Goal: Task Accomplishment & Management: Manage account settings

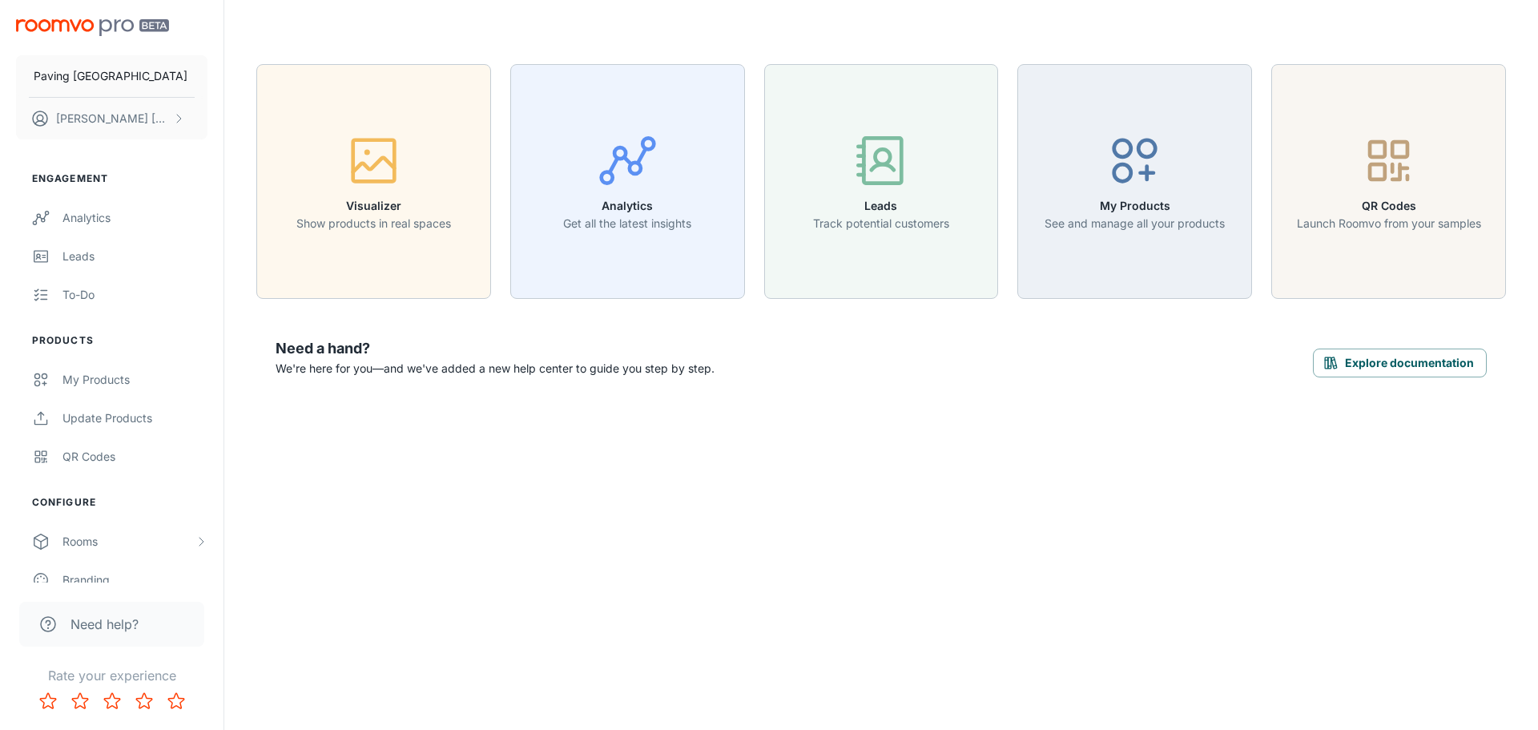
click at [490, 484] on div "Paving UK [PERSON_NAME] Engagement Analytics Leads To-do Products My Products U…" at bounding box center [769, 365] width 1538 height 730
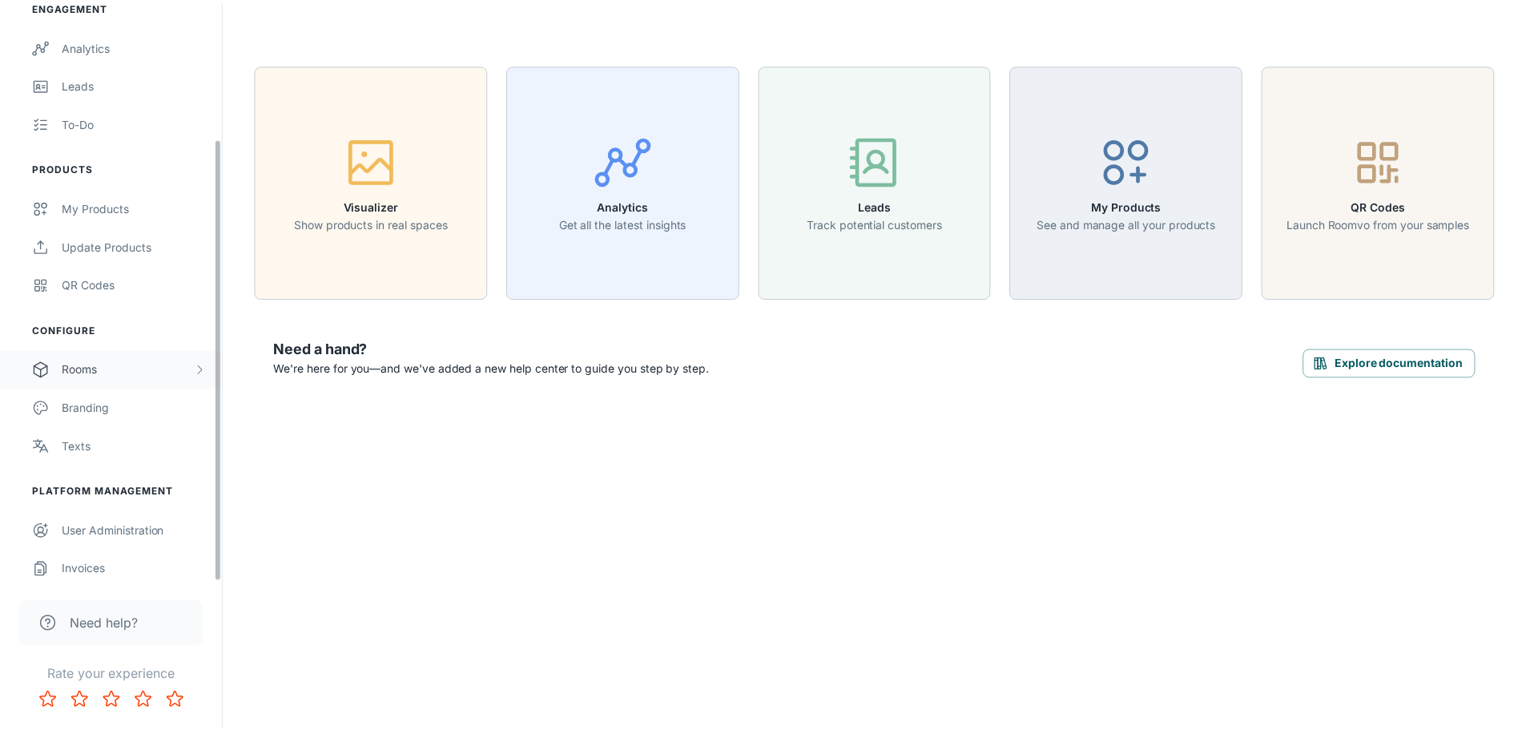
scroll to position [179, 0]
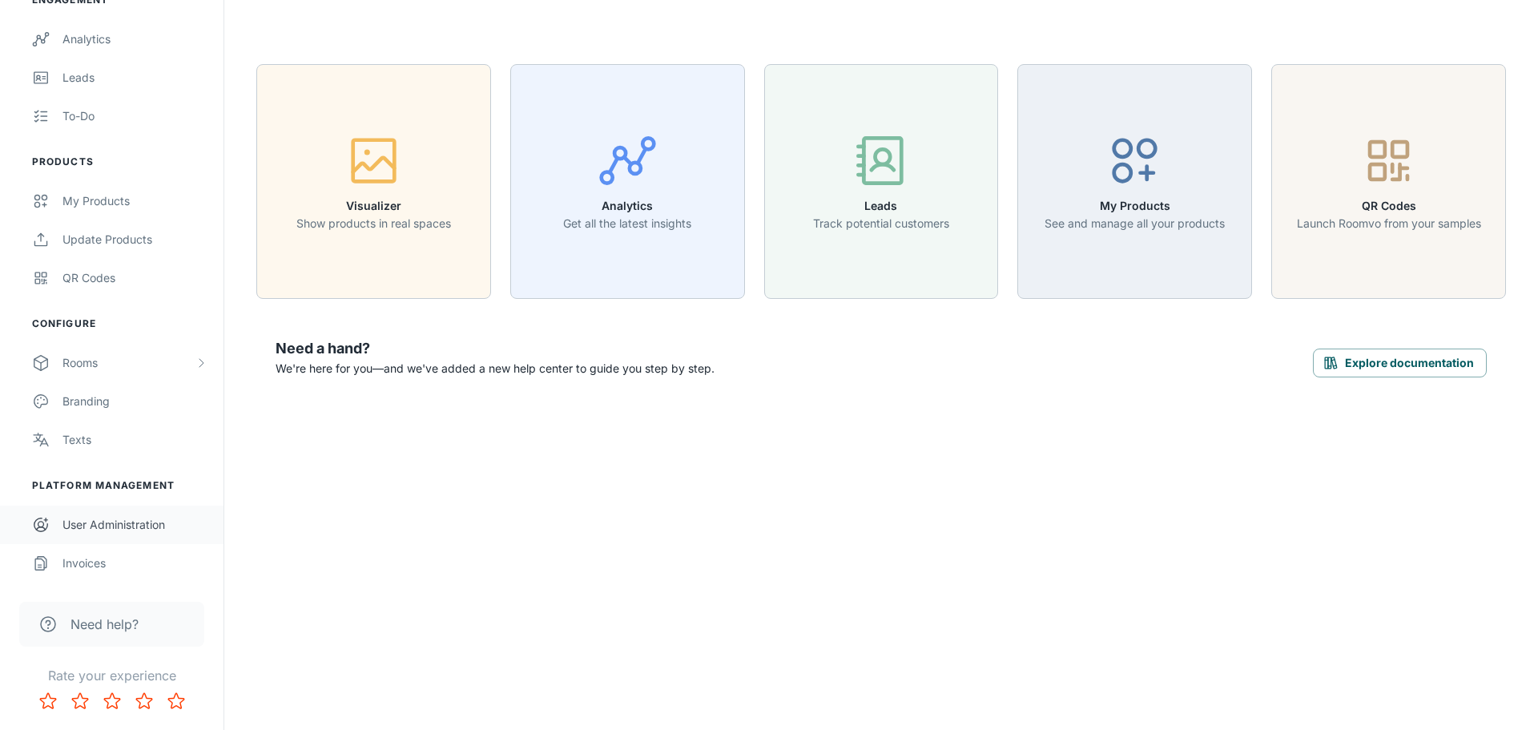
click at [103, 520] on div "User Administration" at bounding box center [134, 525] width 145 height 18
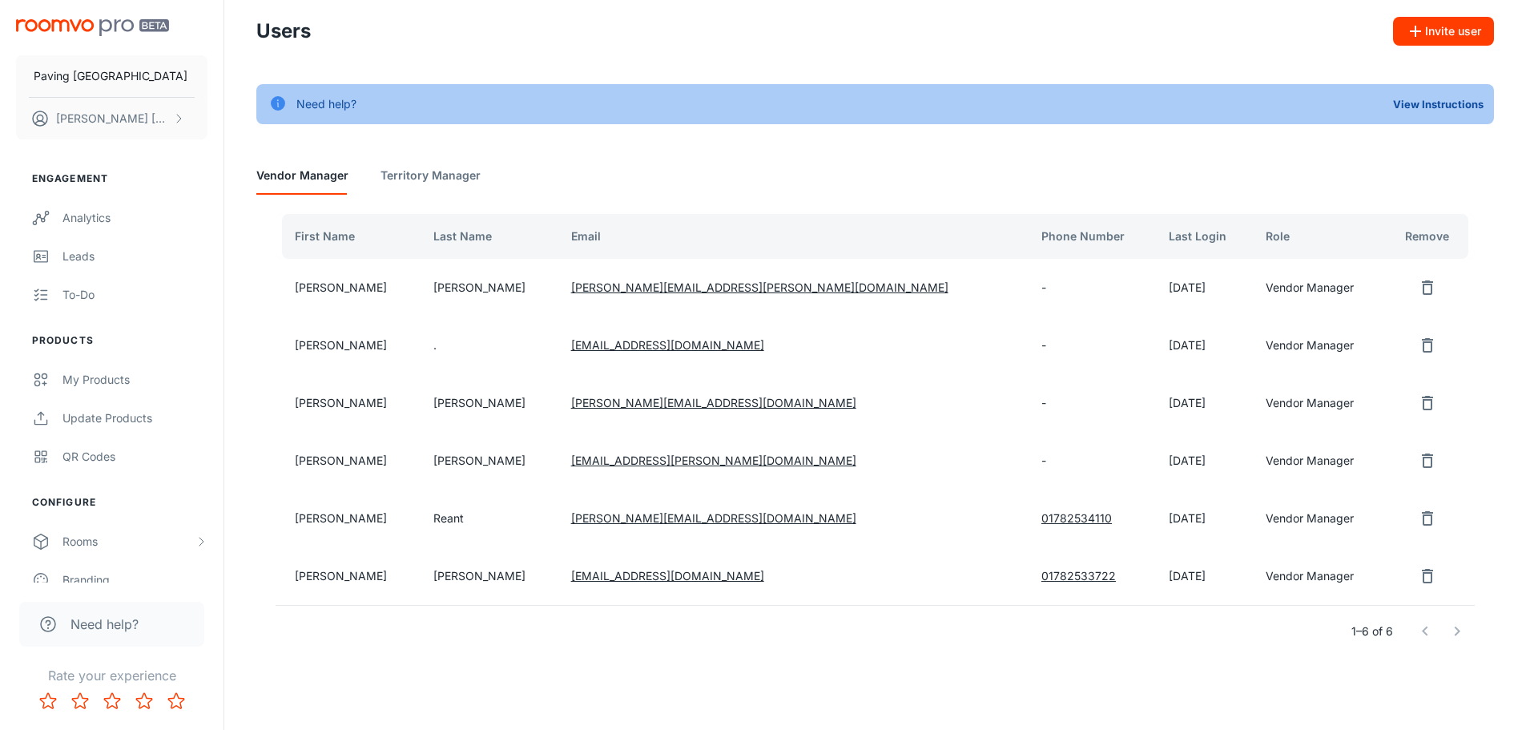
scroll to position [32, 0]
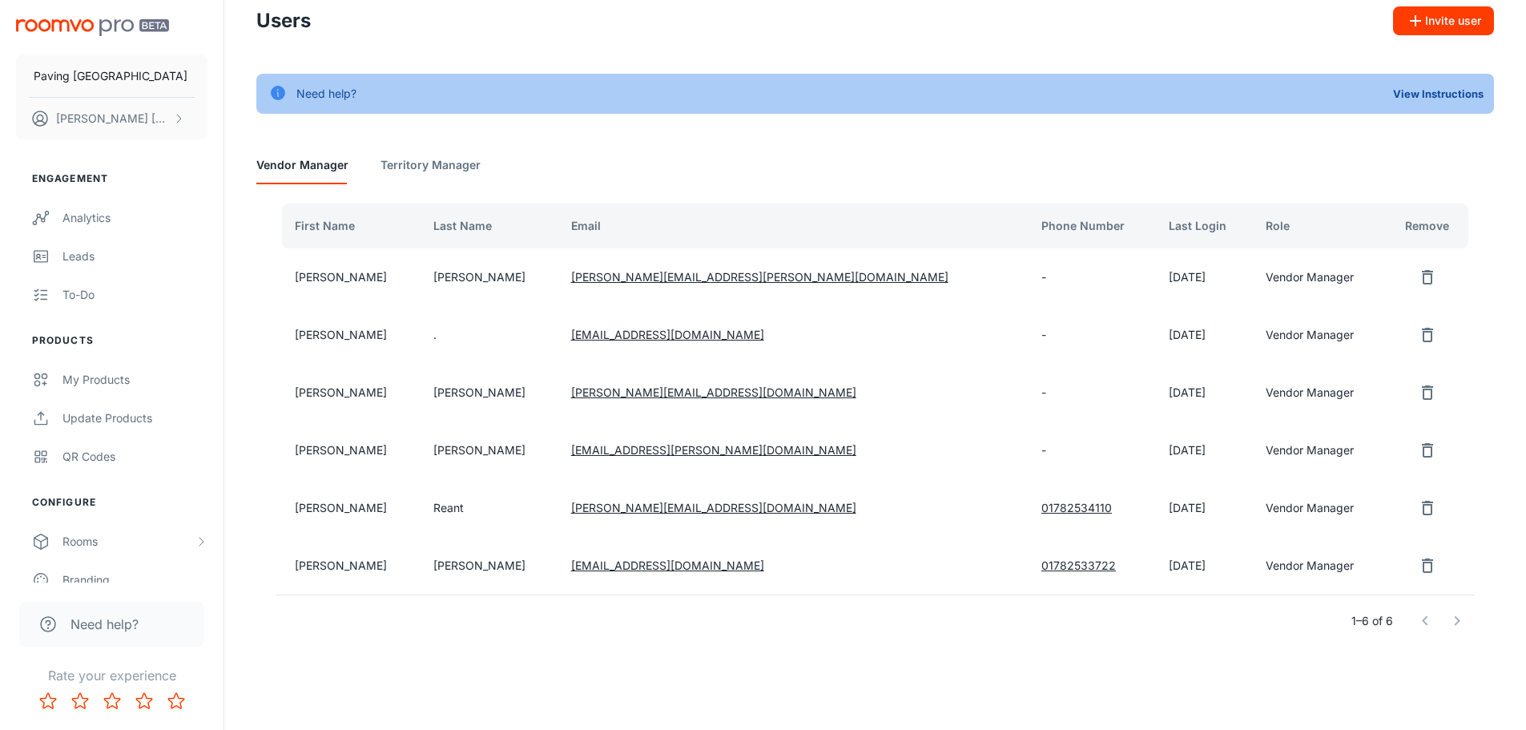
click at [1422, 505] on icon "remove user" at bounding box center [1427, 508] width 11 height 14
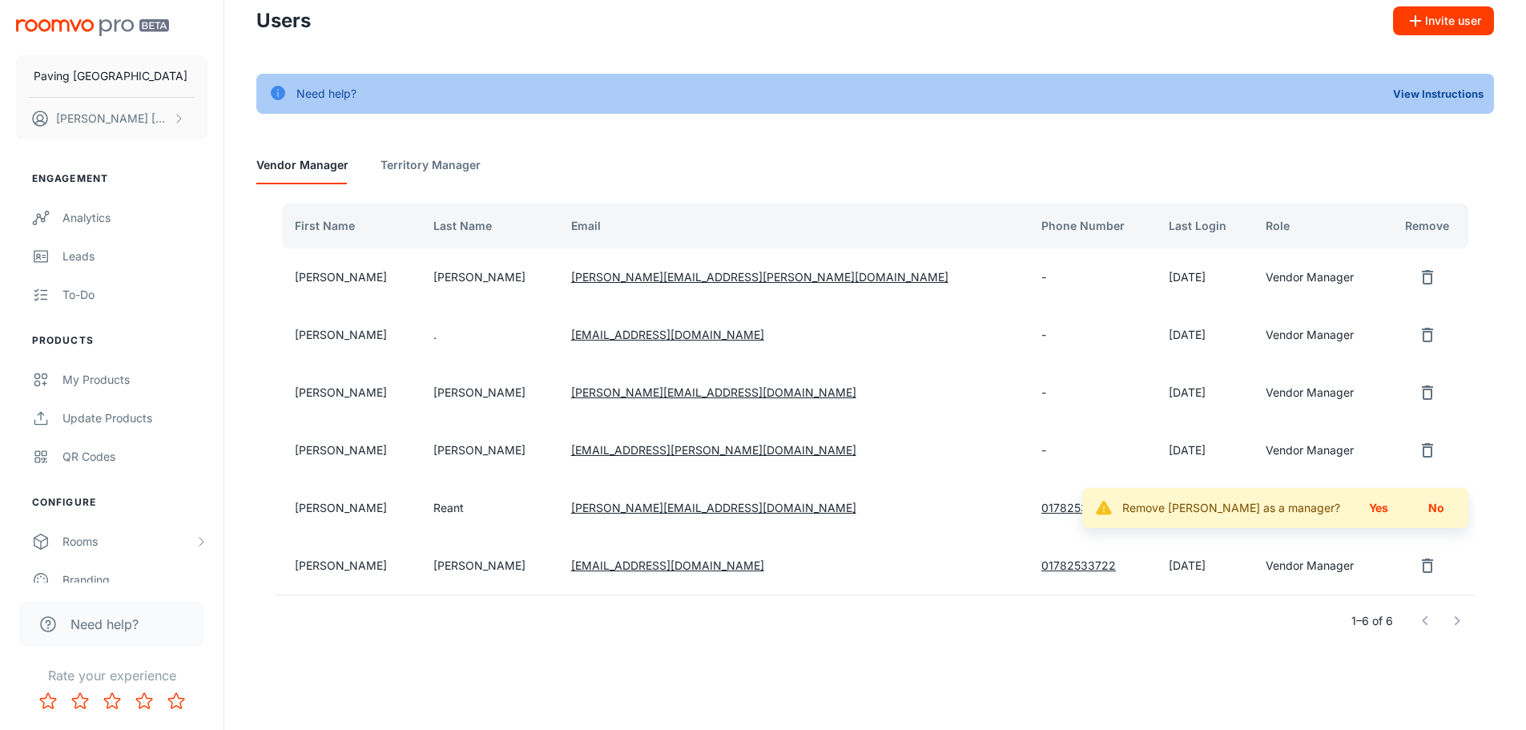
click at [1385, 509] on button "Yes" at bounding box center [1378, 507] width 51 height 29
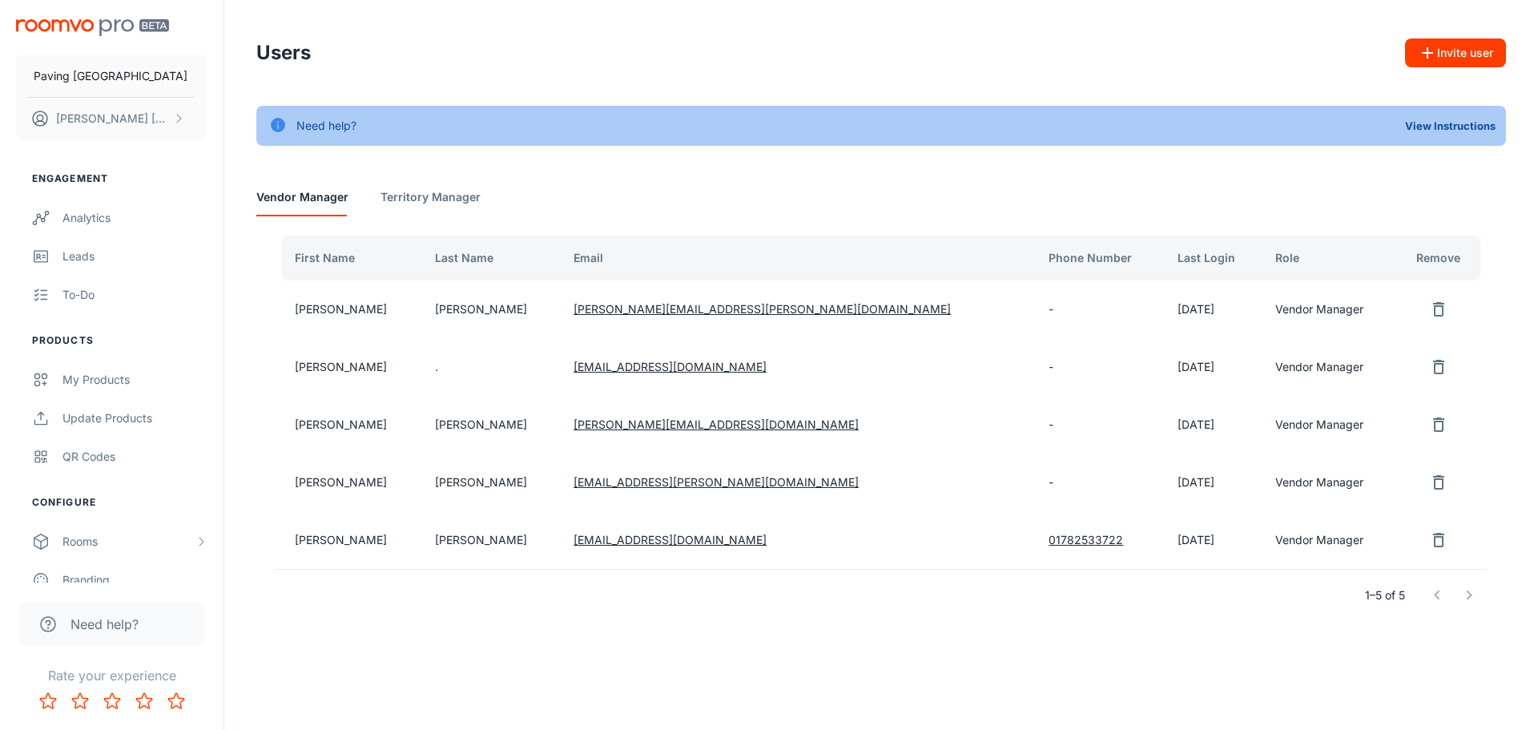
click at [343, 624] on div "First Name Last Name Email Phone Number Last Login Role Remove [PERSON_NAME] [P…" at bounding box center [881, 428] width 1250 height 424
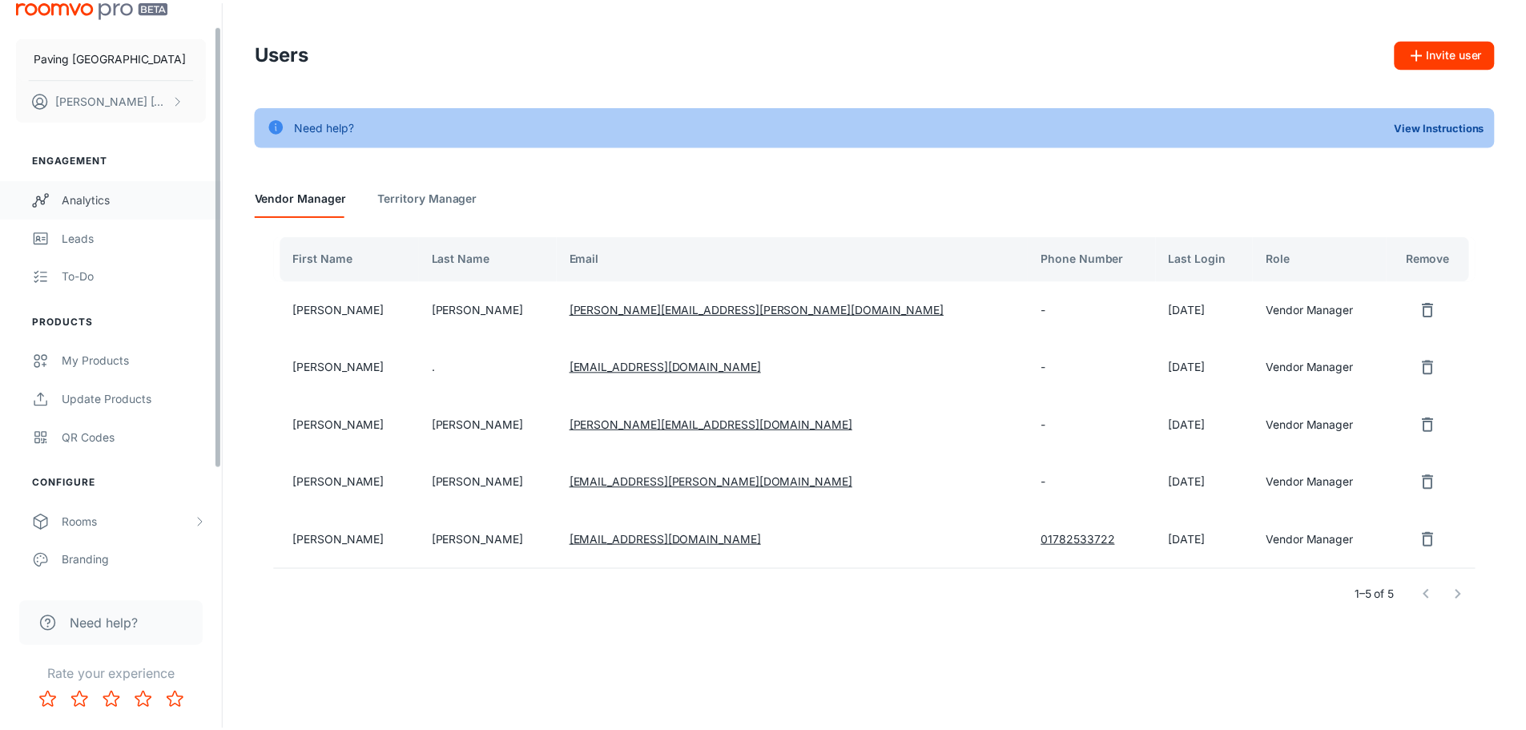
scroll to position [18, 0]
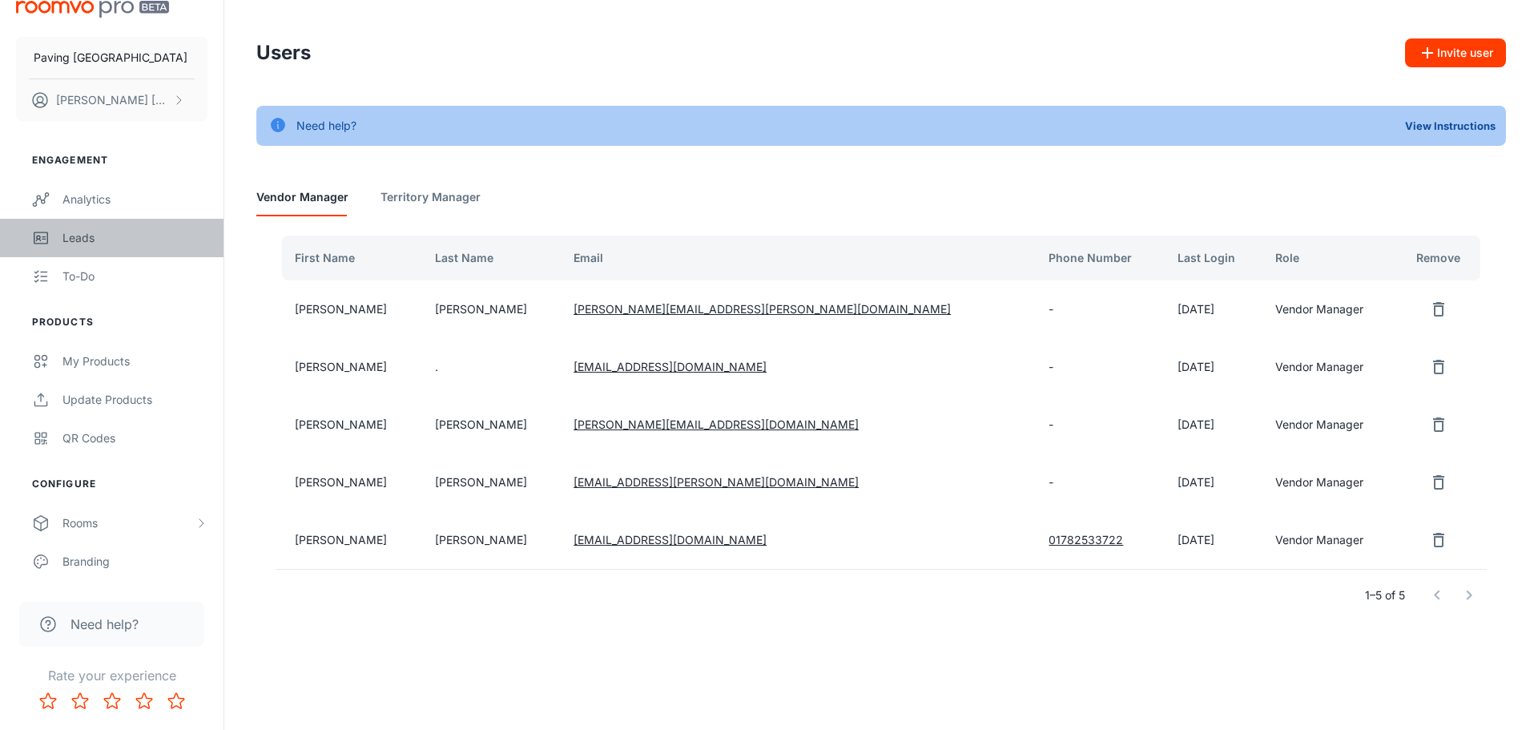
click at [79, 231] on div "Leads" at bounding box center [134, 238] width 145 height 18
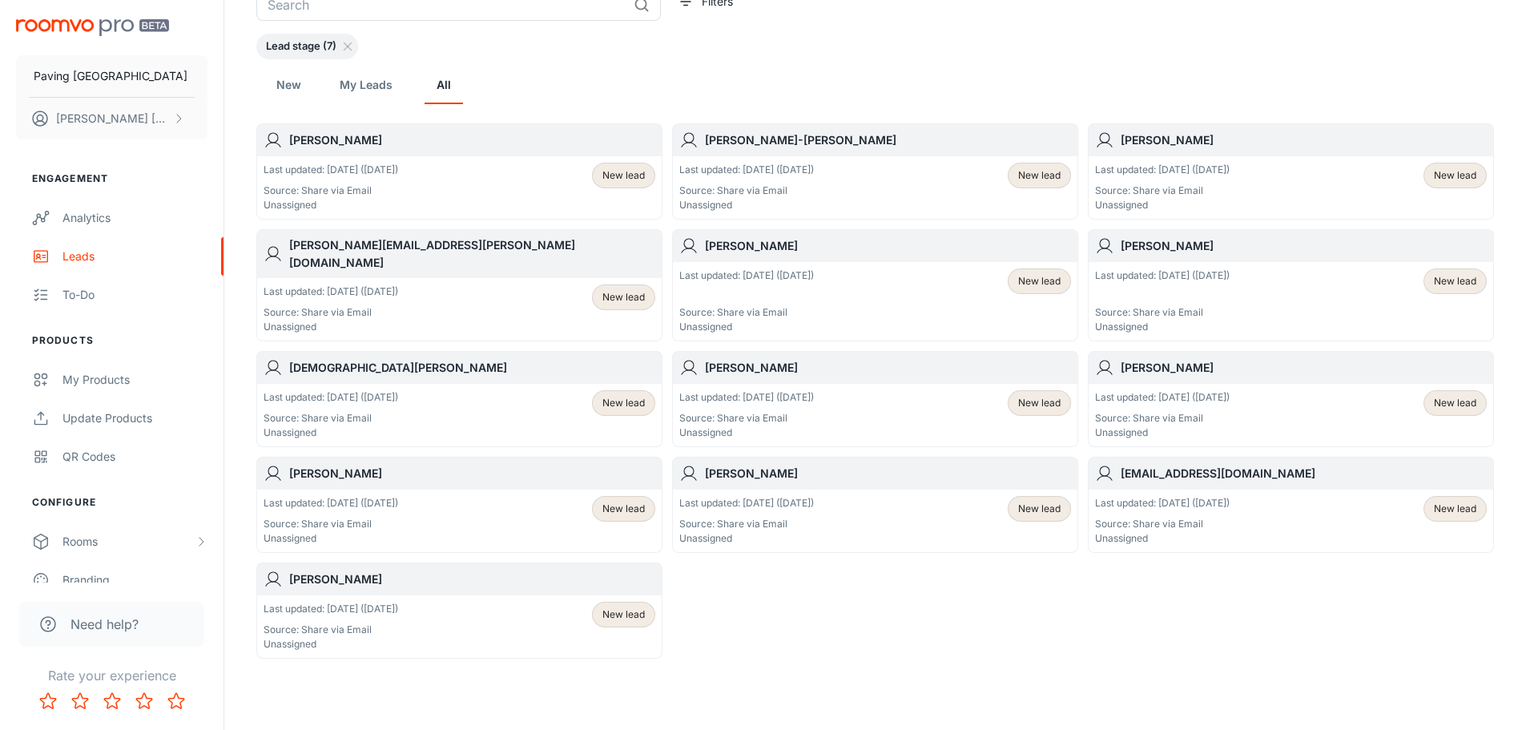
scroll to position [145, 0]
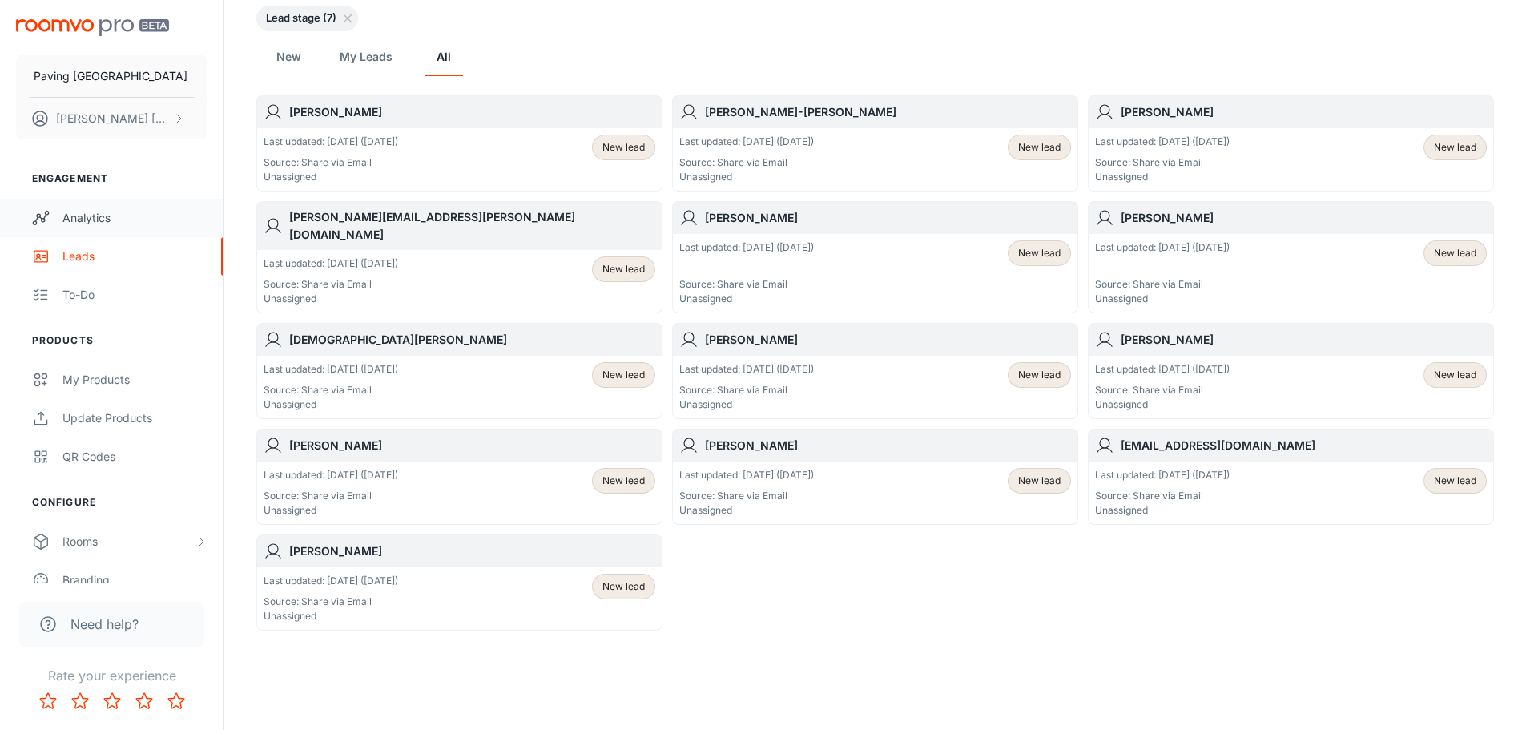
click at [94, 211] on div "Analytics" at bounding box center [134, 218] width 145 height 18
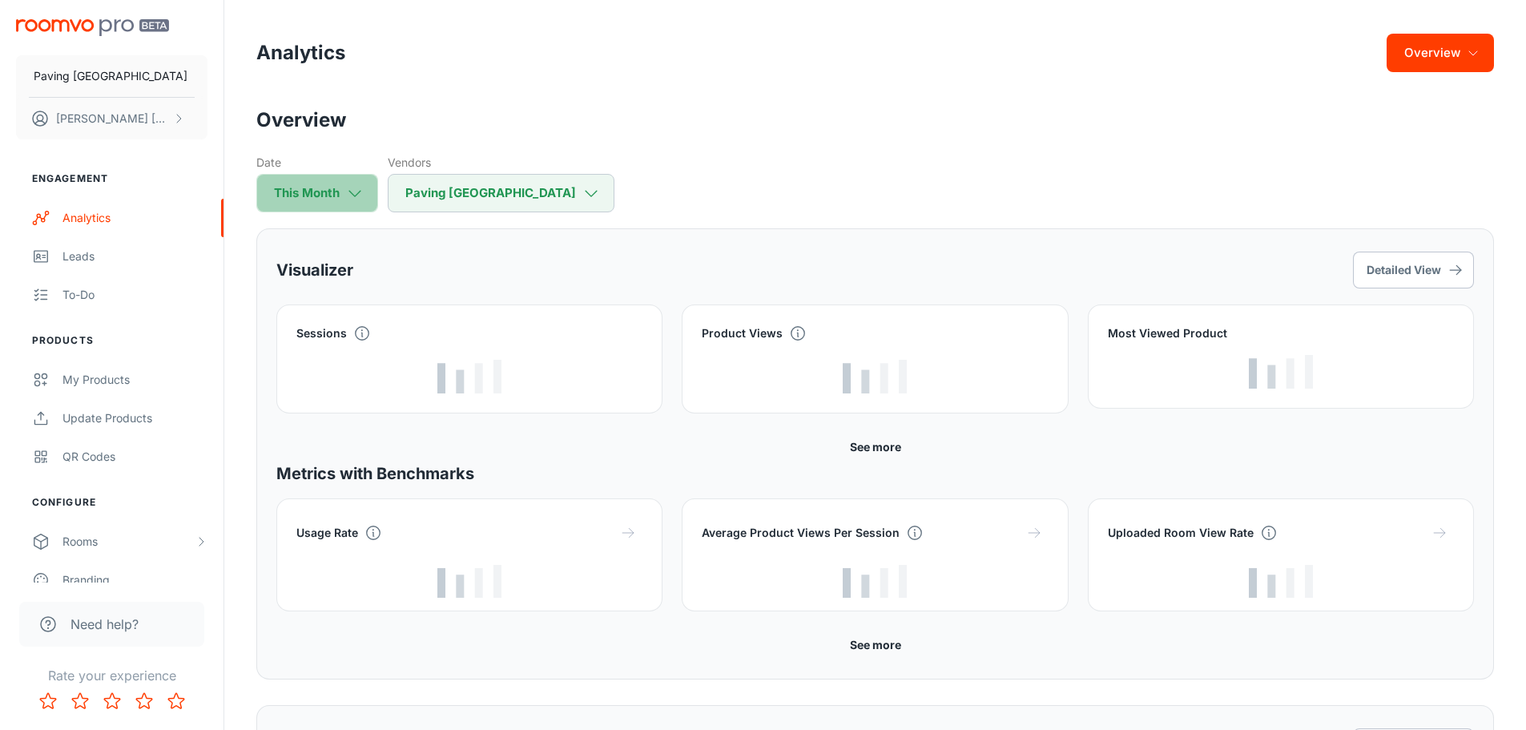
click at [358, 193] on polyline "button" at bounding box center [354, 194] width 11 height 6
select select "8"
select select "2025"
select select "8"
select select "2025"
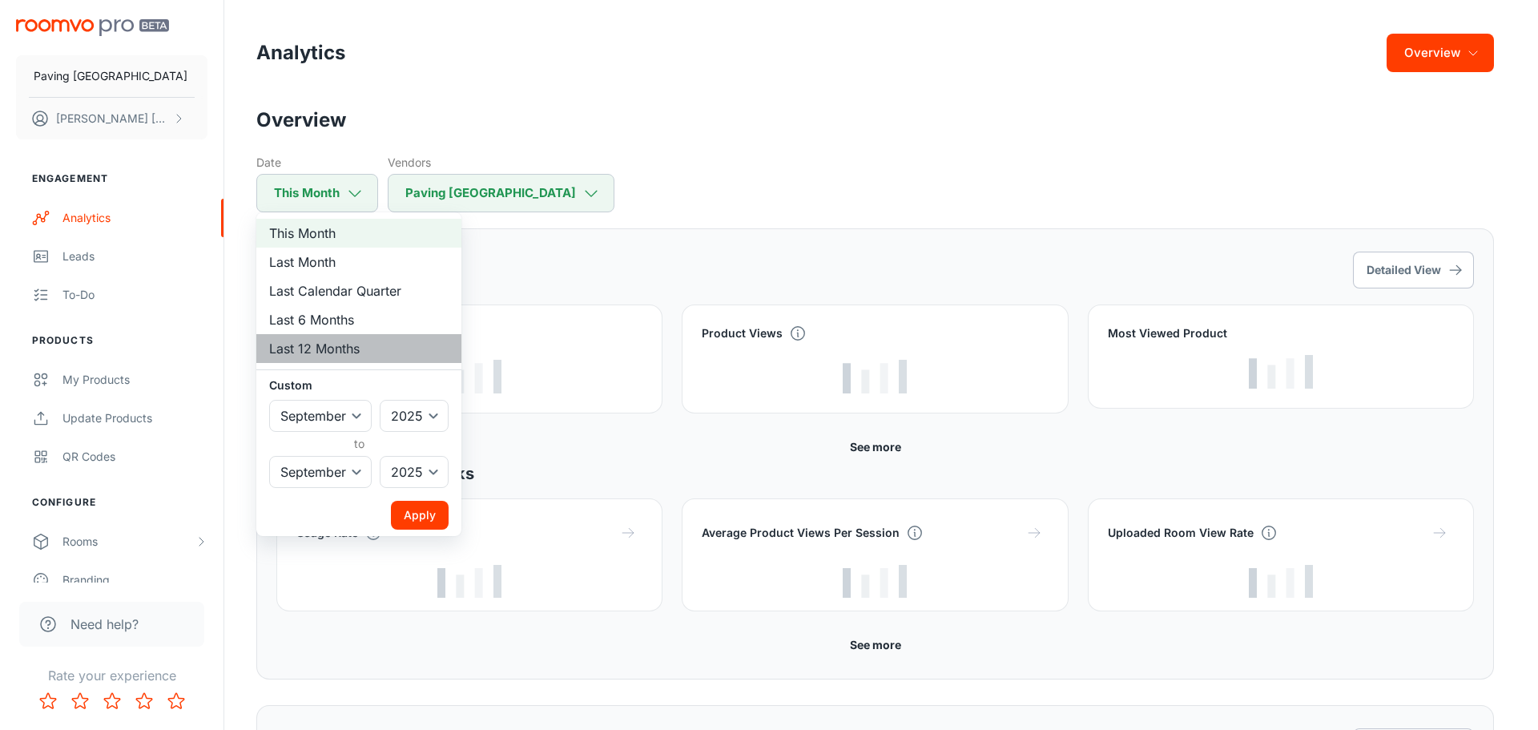
click at [322, 340] on li "Last 12 Months" at bounding box center [358, 348] width 205 height 29
select select "2024"
select select "7"
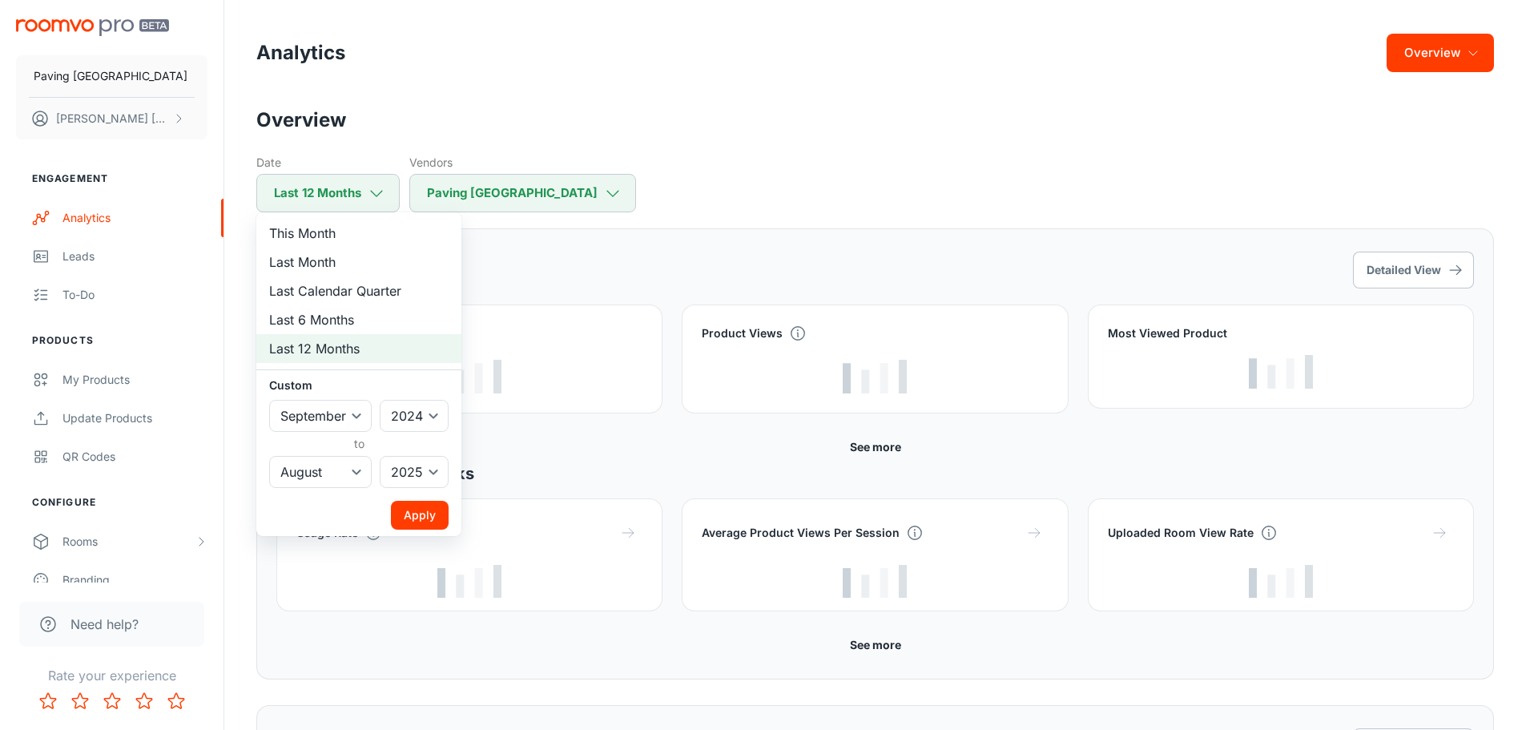
click at [921, 121] on div at bounding box center [769, 365] width 1538 height 730
select select "2025"
select select "8"
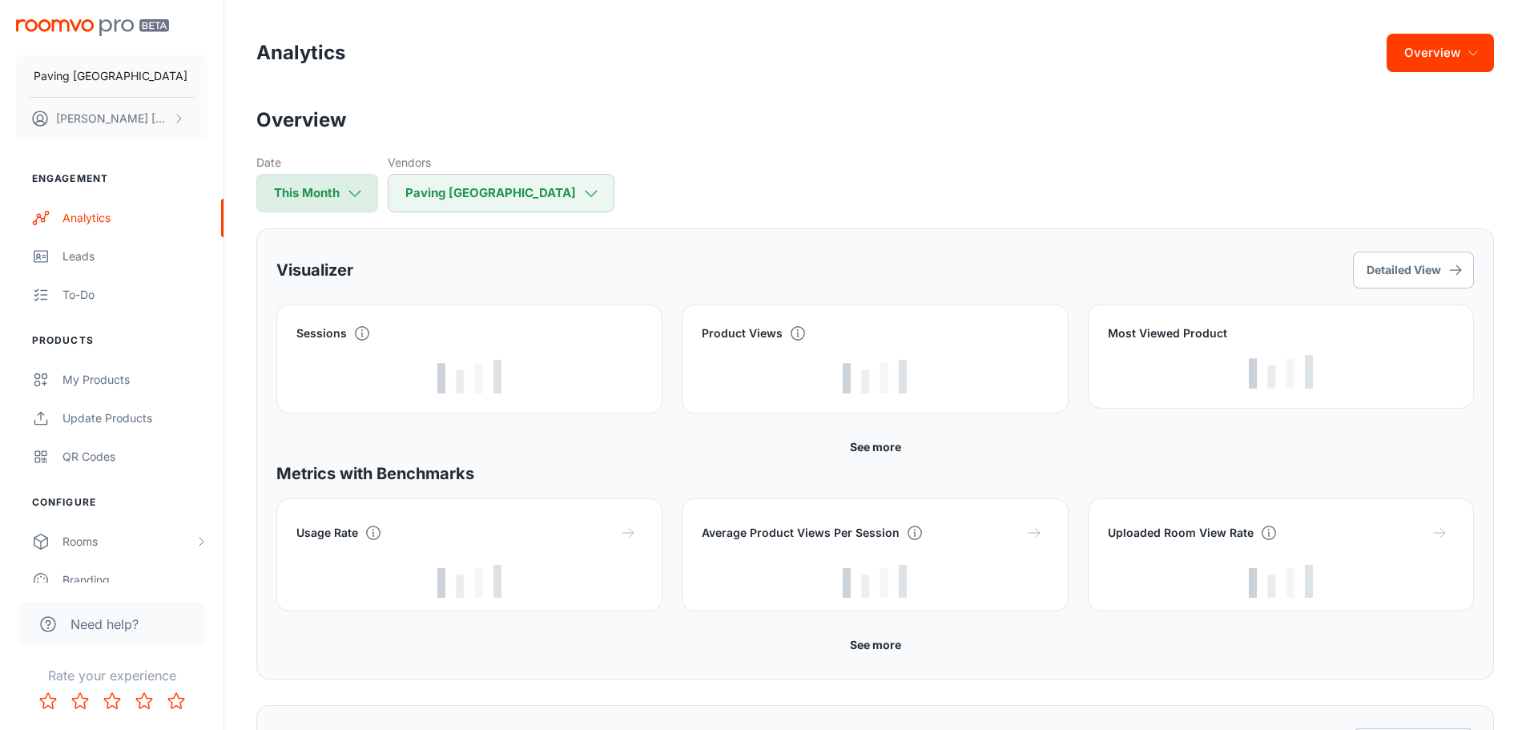
click at [356, 194] on icon "button" at bounding box center [355, 193] width 18 height 18
select select "8"
select select "2025"
select select "8"
select select "2025"
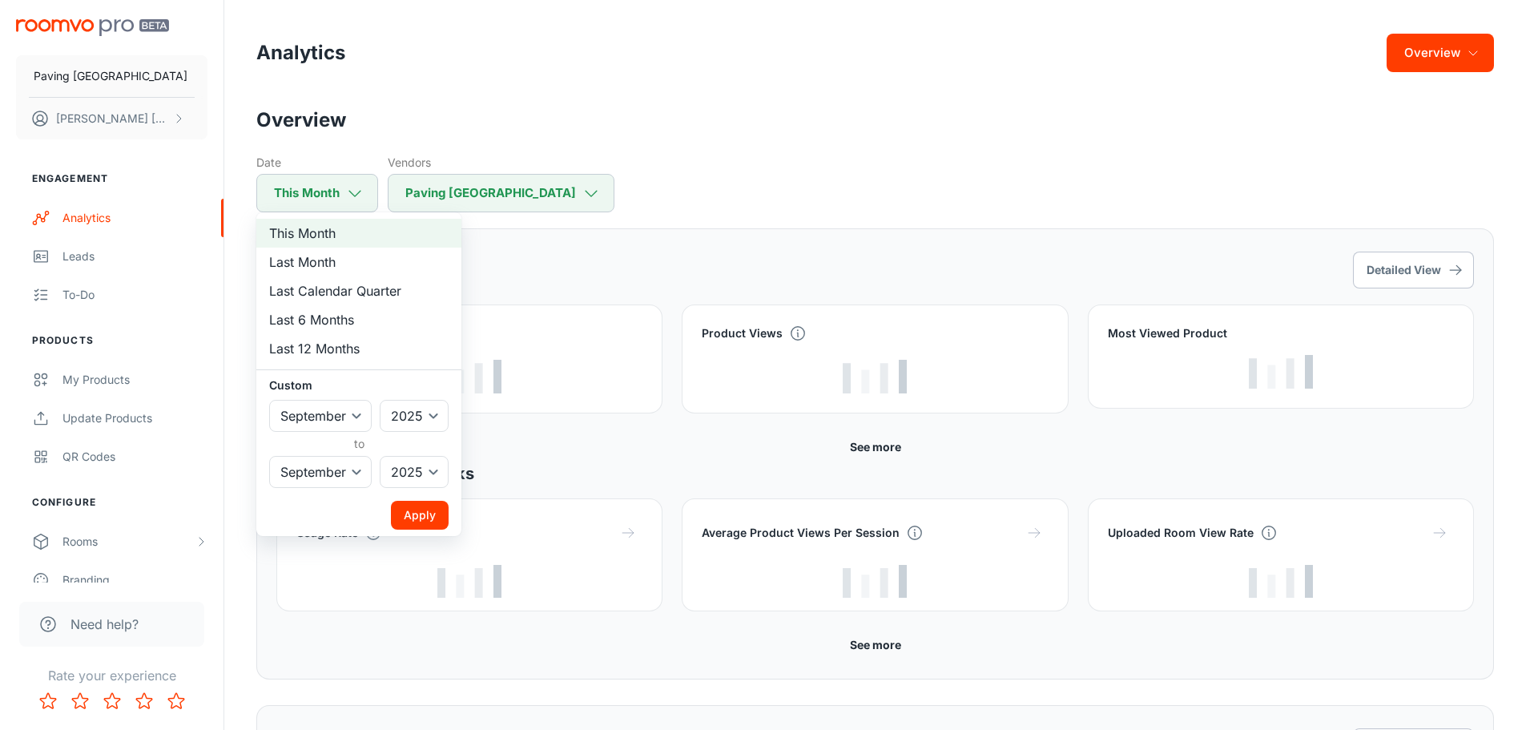
click at [290, 349] on li "Last 12 Months" at bounding box center [358, 348] width 205 height 29
select select "2024"
select select "7"
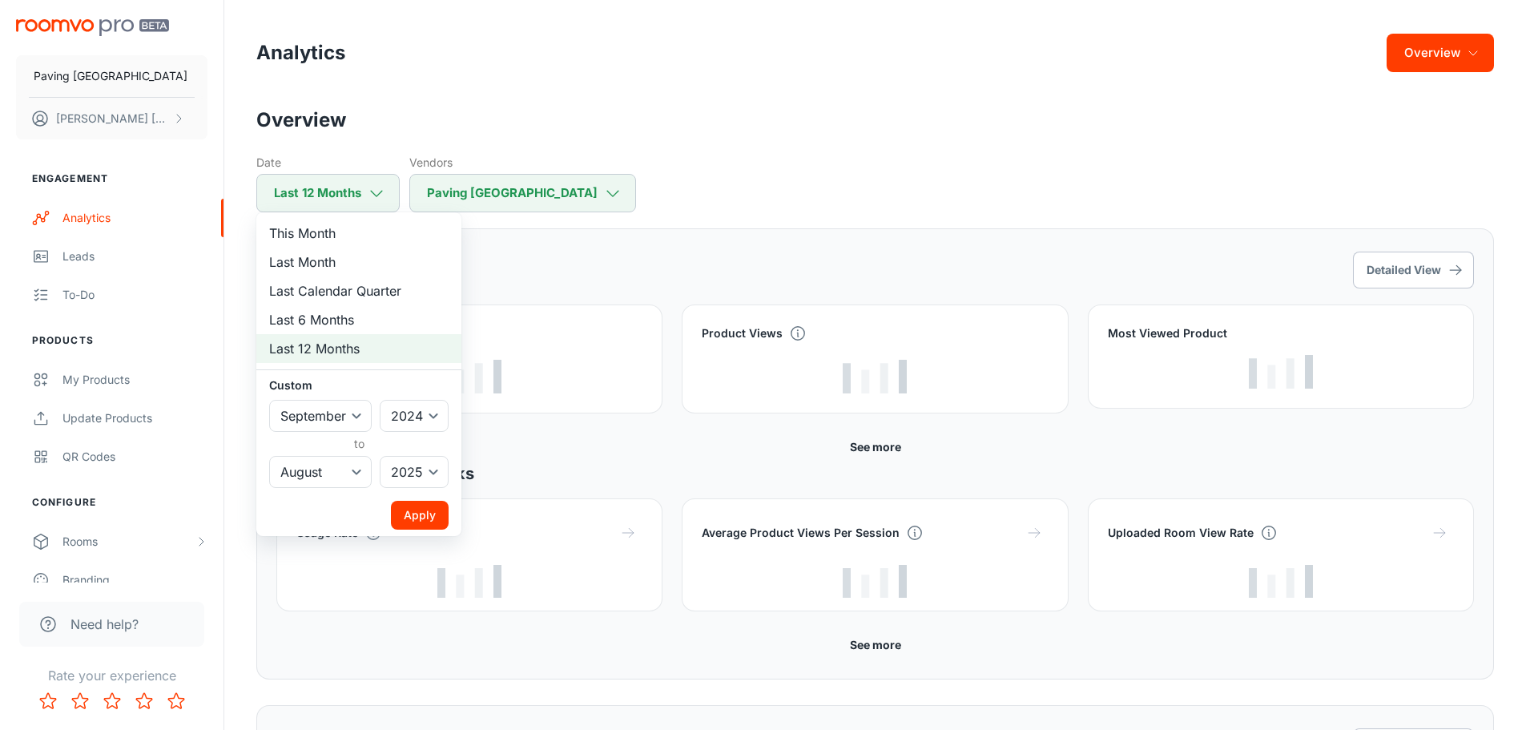
click at [403, 505] on button "Apply" at bounding box center [420, 515] width 58 height 29
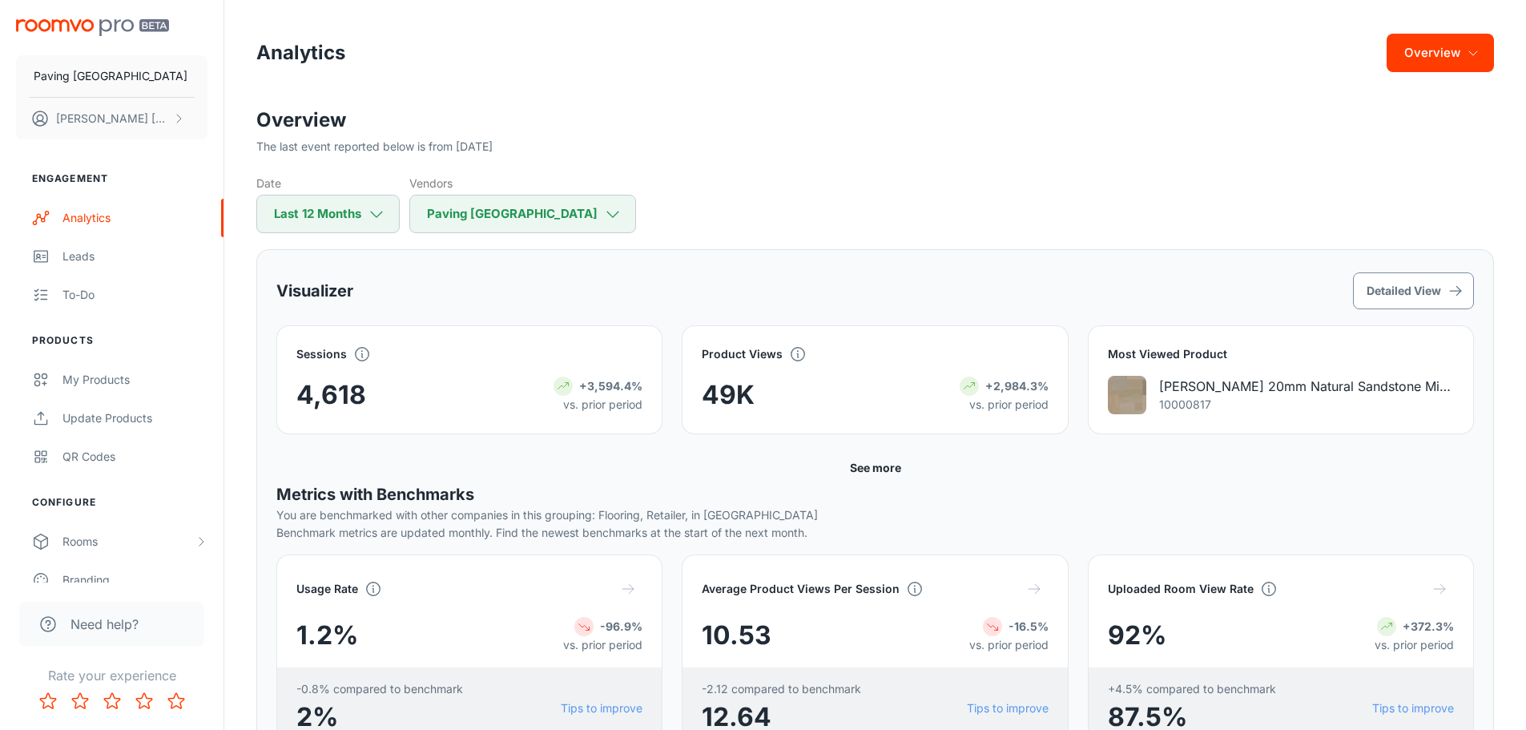
click at [1423, 284] on button "Detailed View" at bounding box center [1413, 290] width 121 height 37
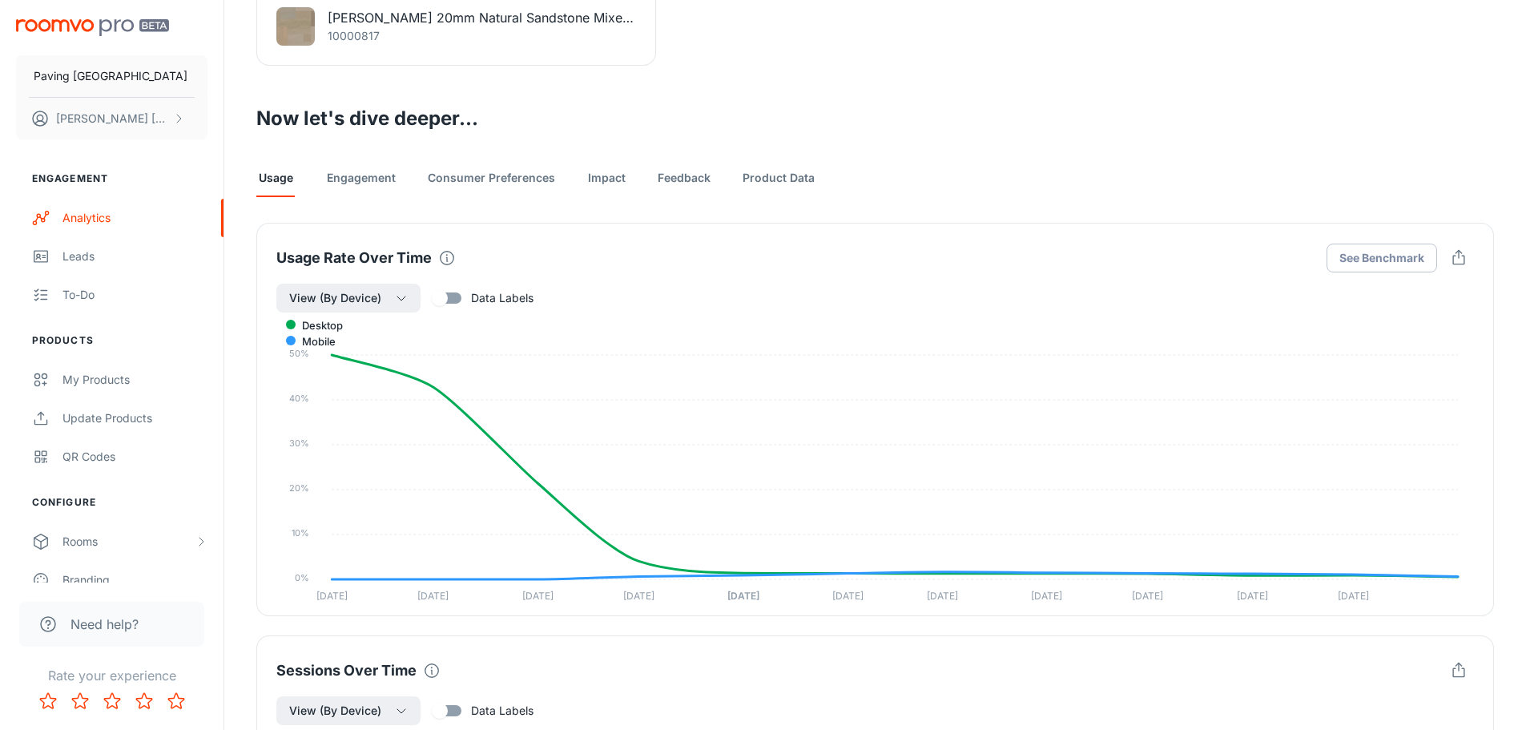
scroll to position [721, 0]
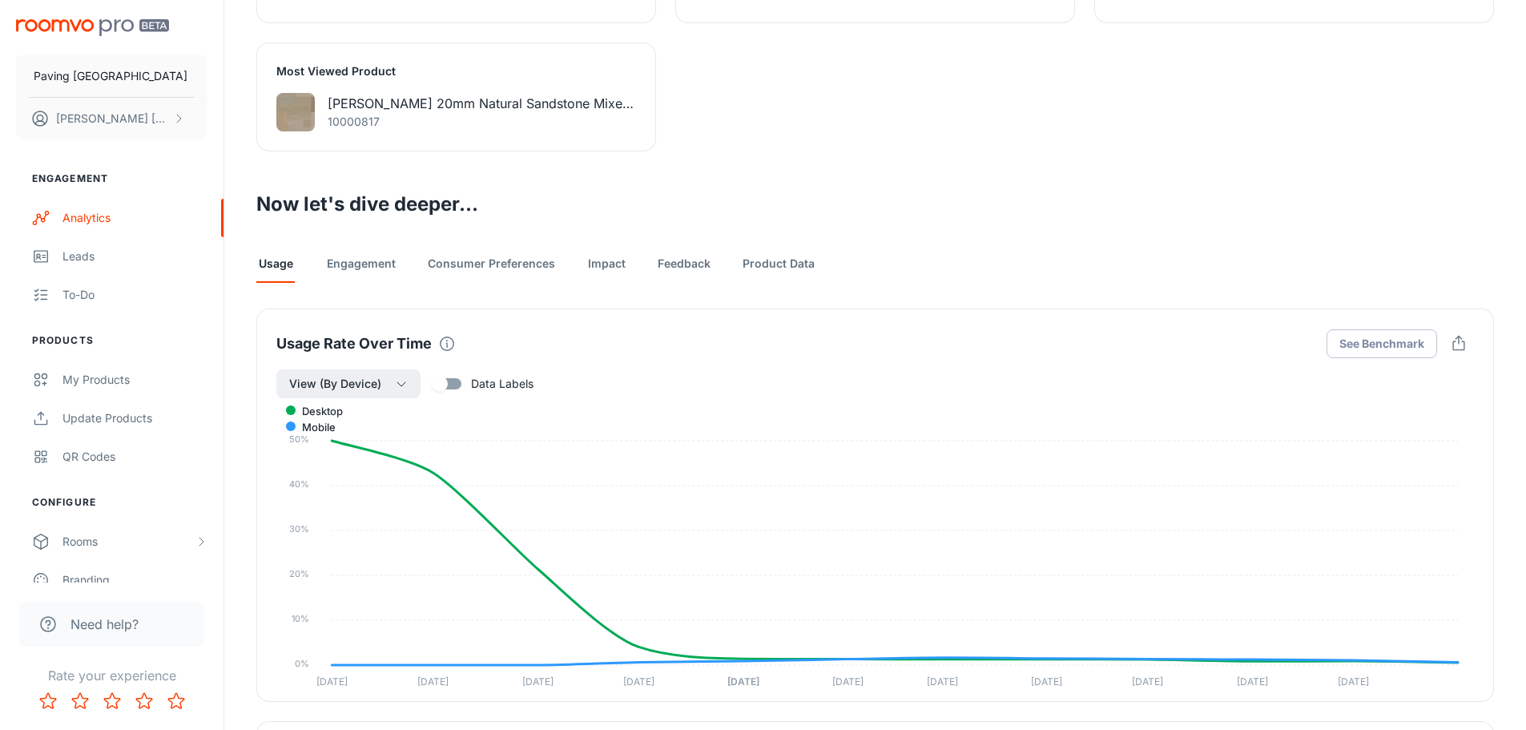
click at [353, 260] on link "Engagement" at bounding box center [361, 263] width 69 height 38
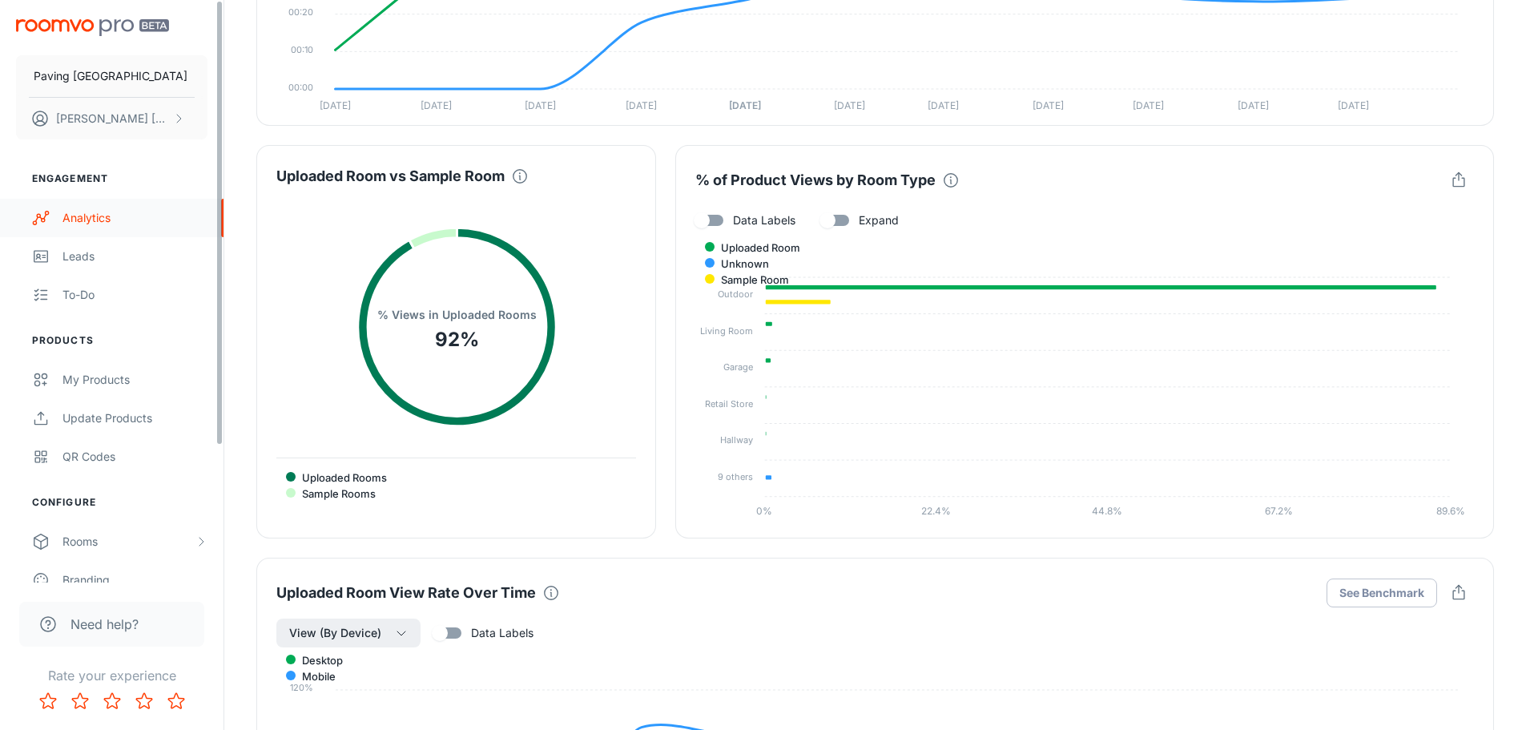
scroll to position [2964, 0]
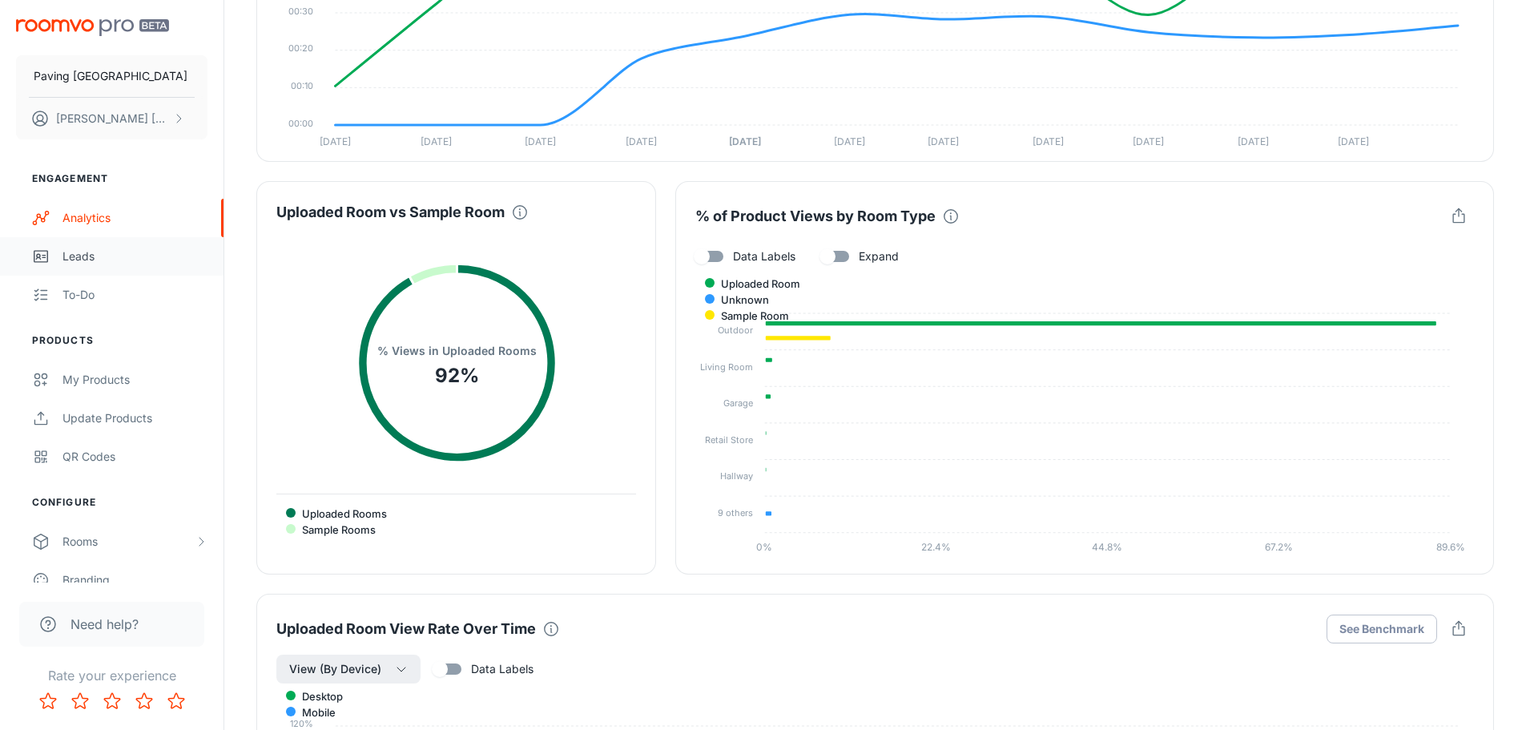
click at [83, 253] on div "Leads" at bounding box center [134, 257] width 145 height 18
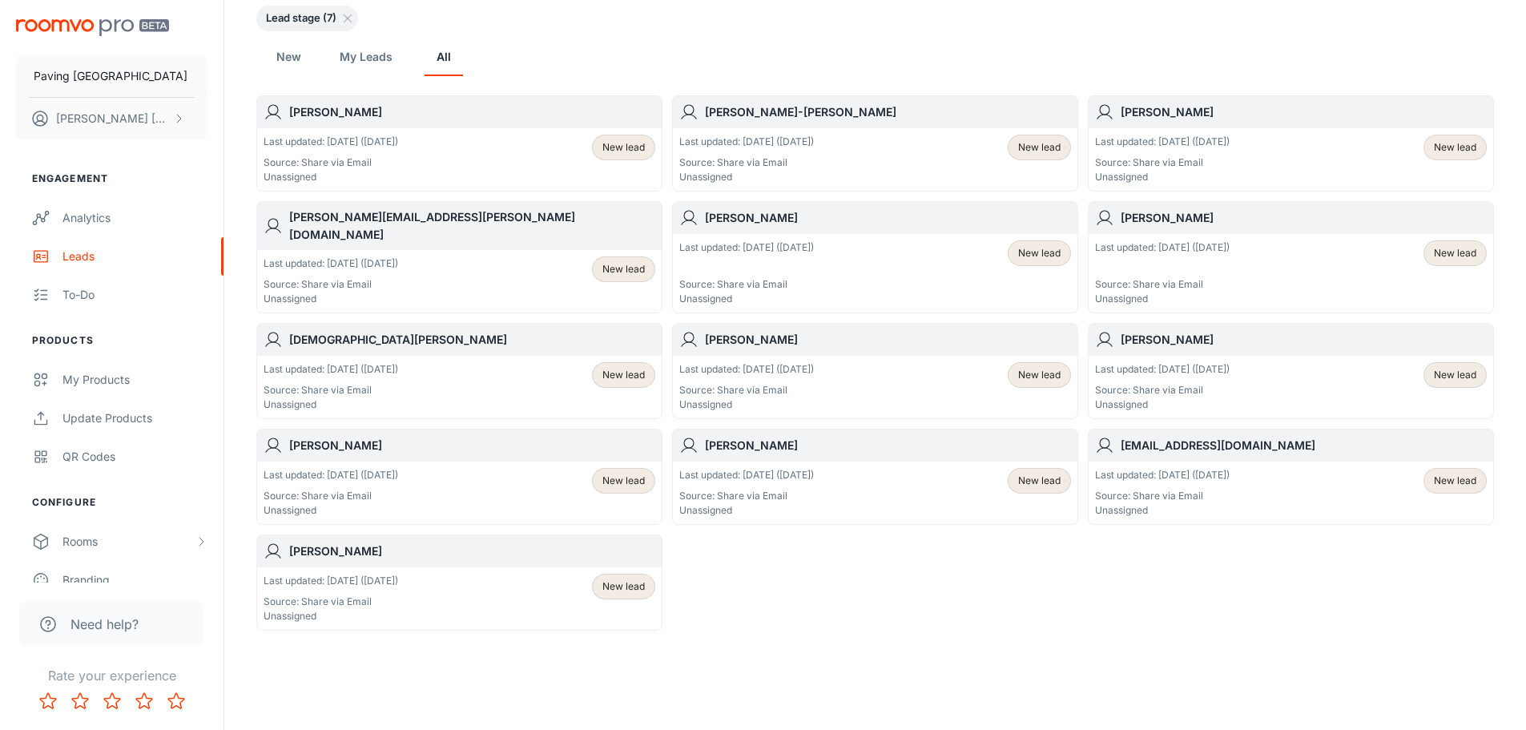
scroll to position [65, 0]
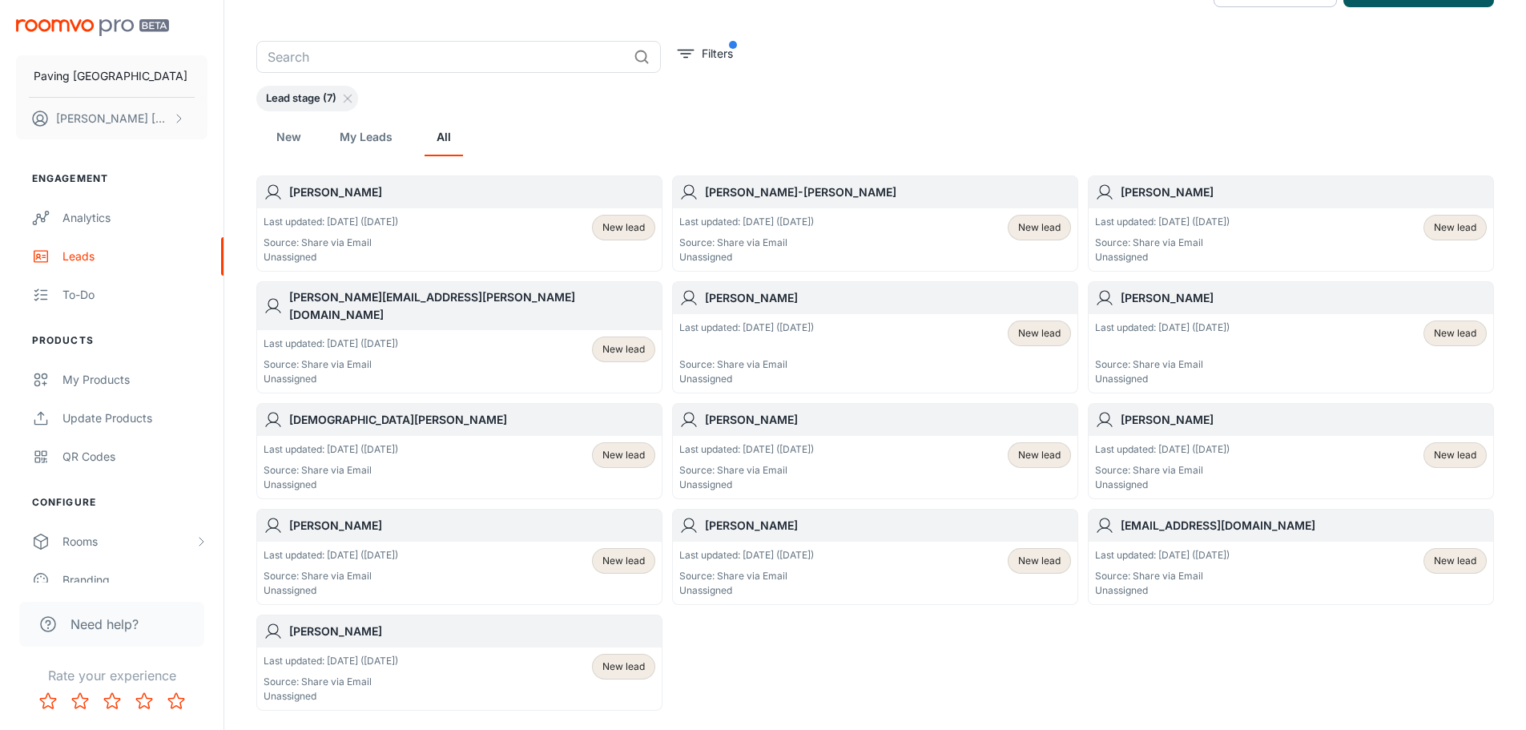
click at [593, 448] on span "New lead" at bounding box center [624, 455] width 62 height 14
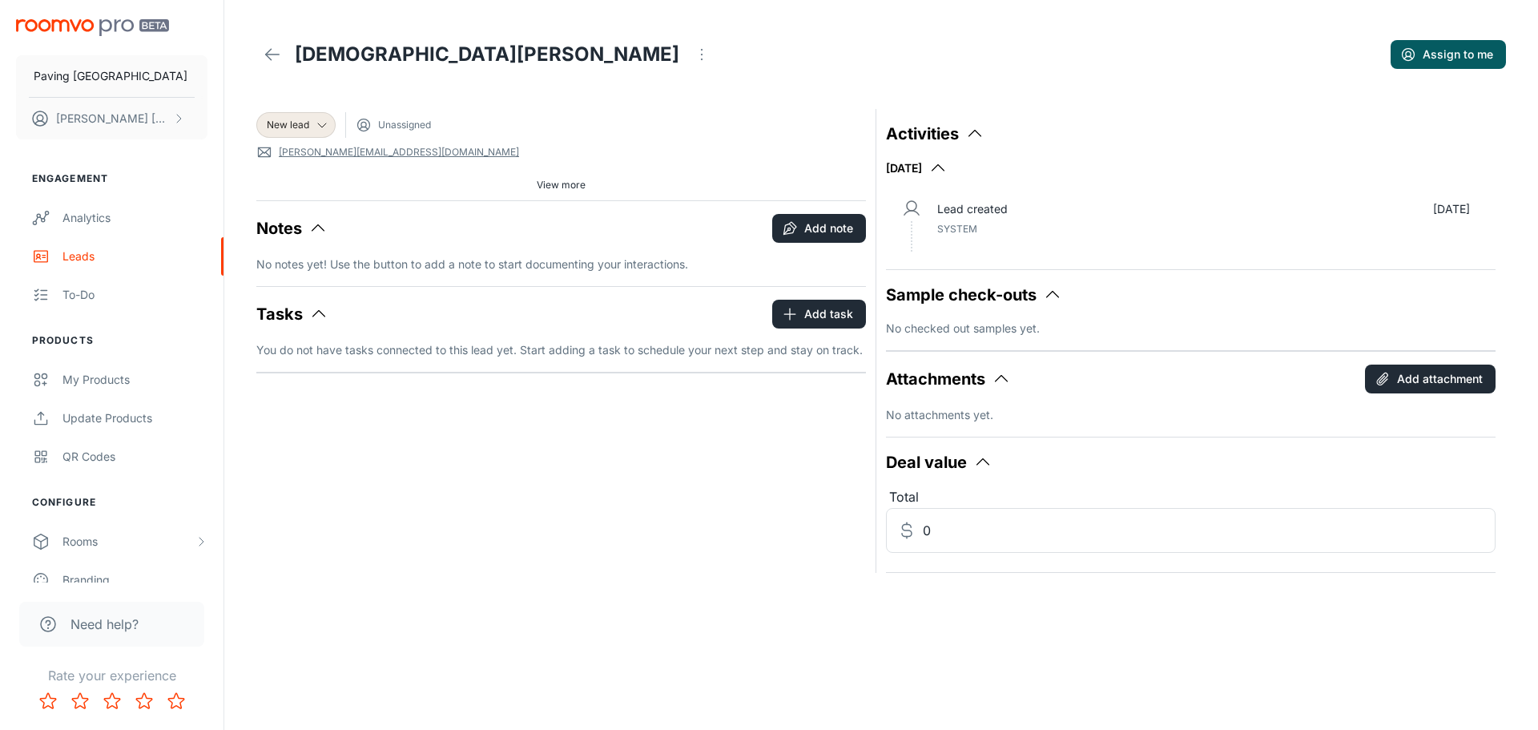
click at [572, 183] on span "View more" at bounding box center [561, 185] width 49 height 14
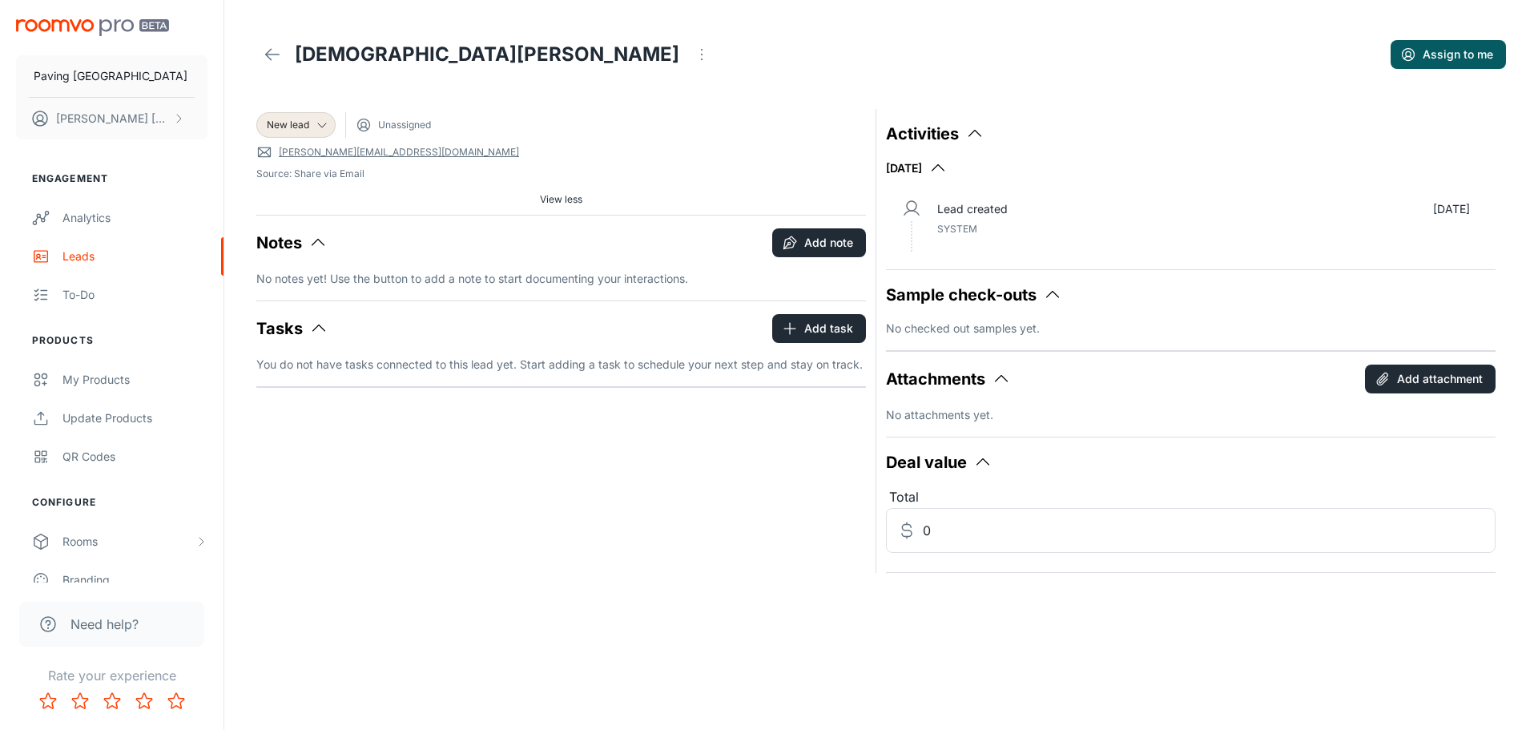
click at [270, 50] on polyline at bounding box center [269, 54] width 6 height 11
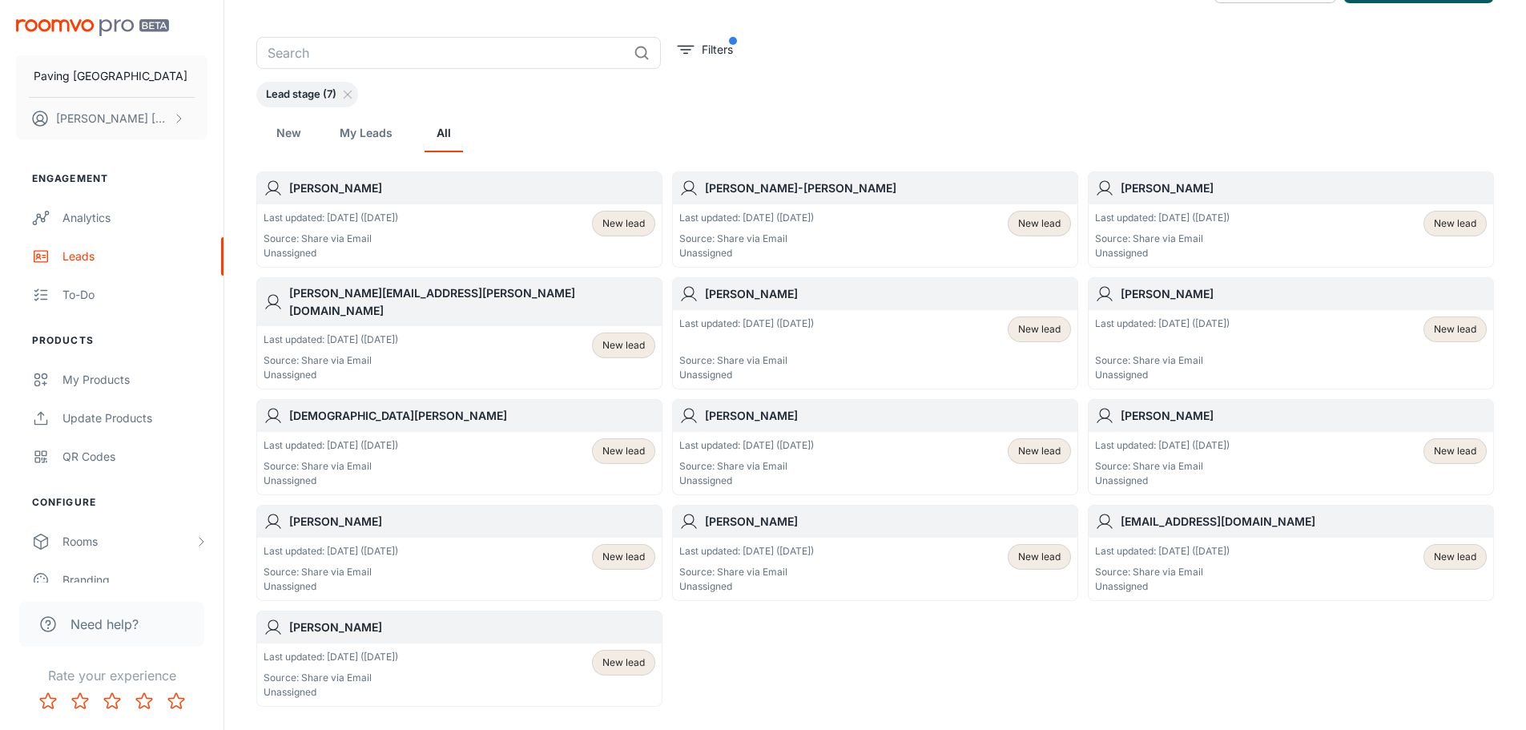
scroll to position [145, 0]
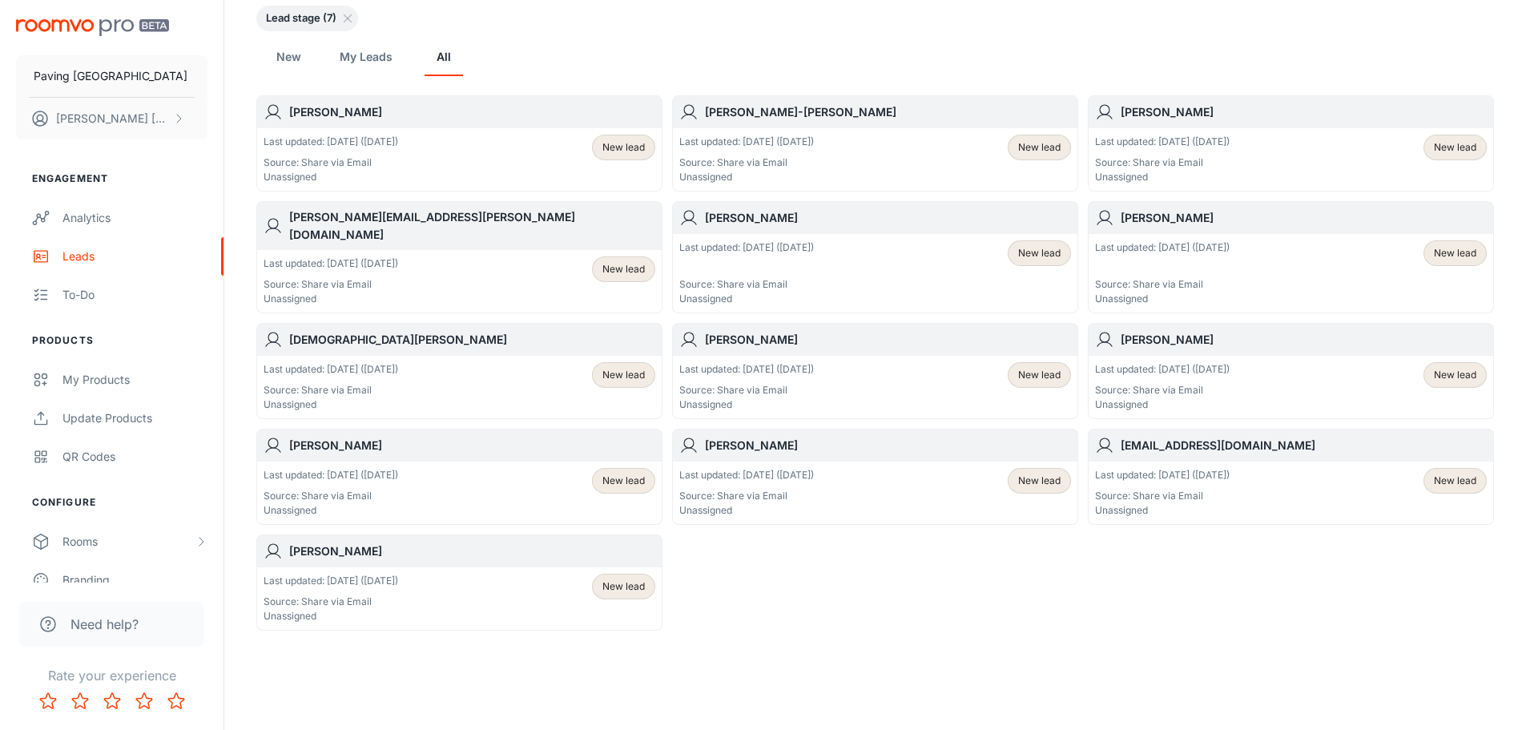
click at [614, 473] on div "New lead" at bounding box center [623, 481] width 63 height 26
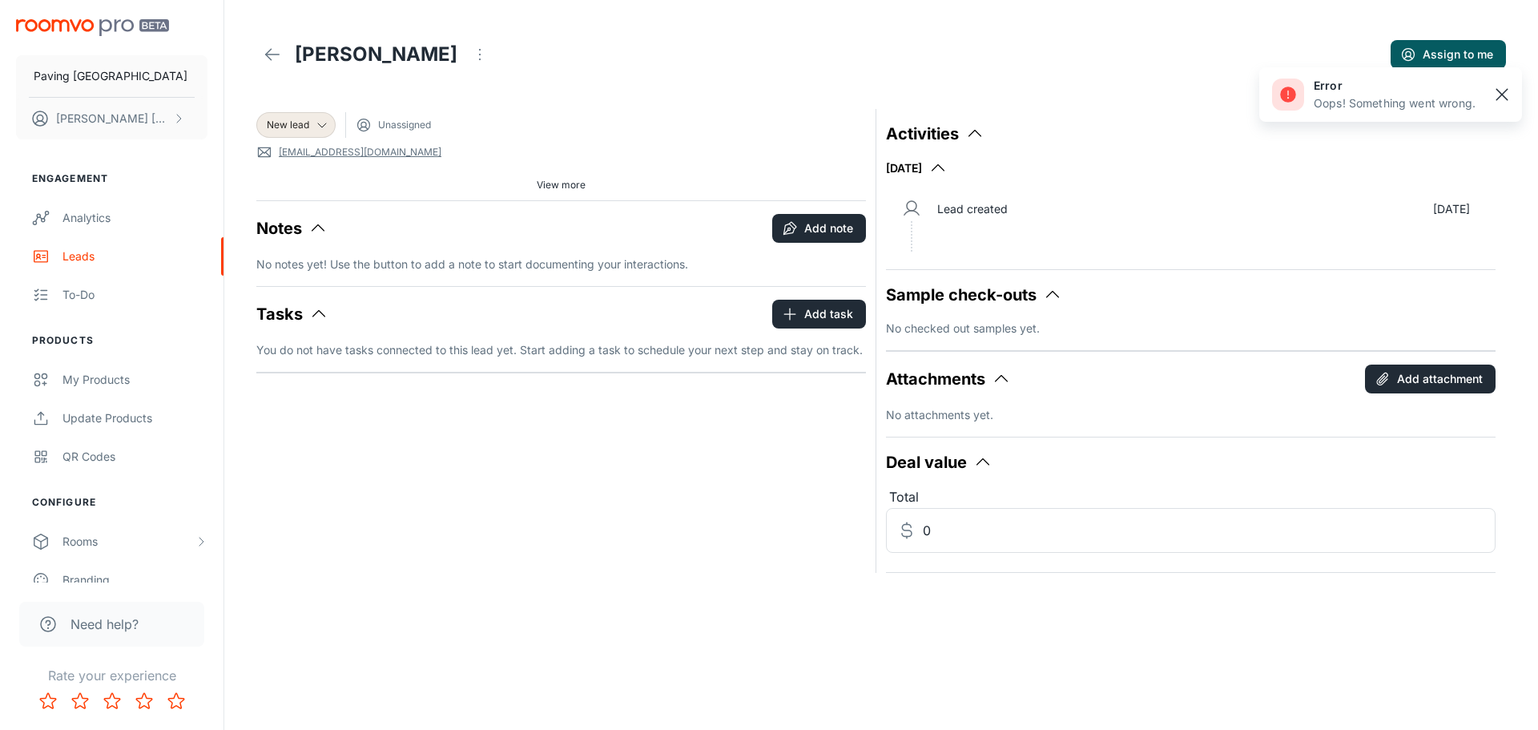
click at [1500, 91] on rect "button" at bounding box center [1501, 94] width 19 height 19
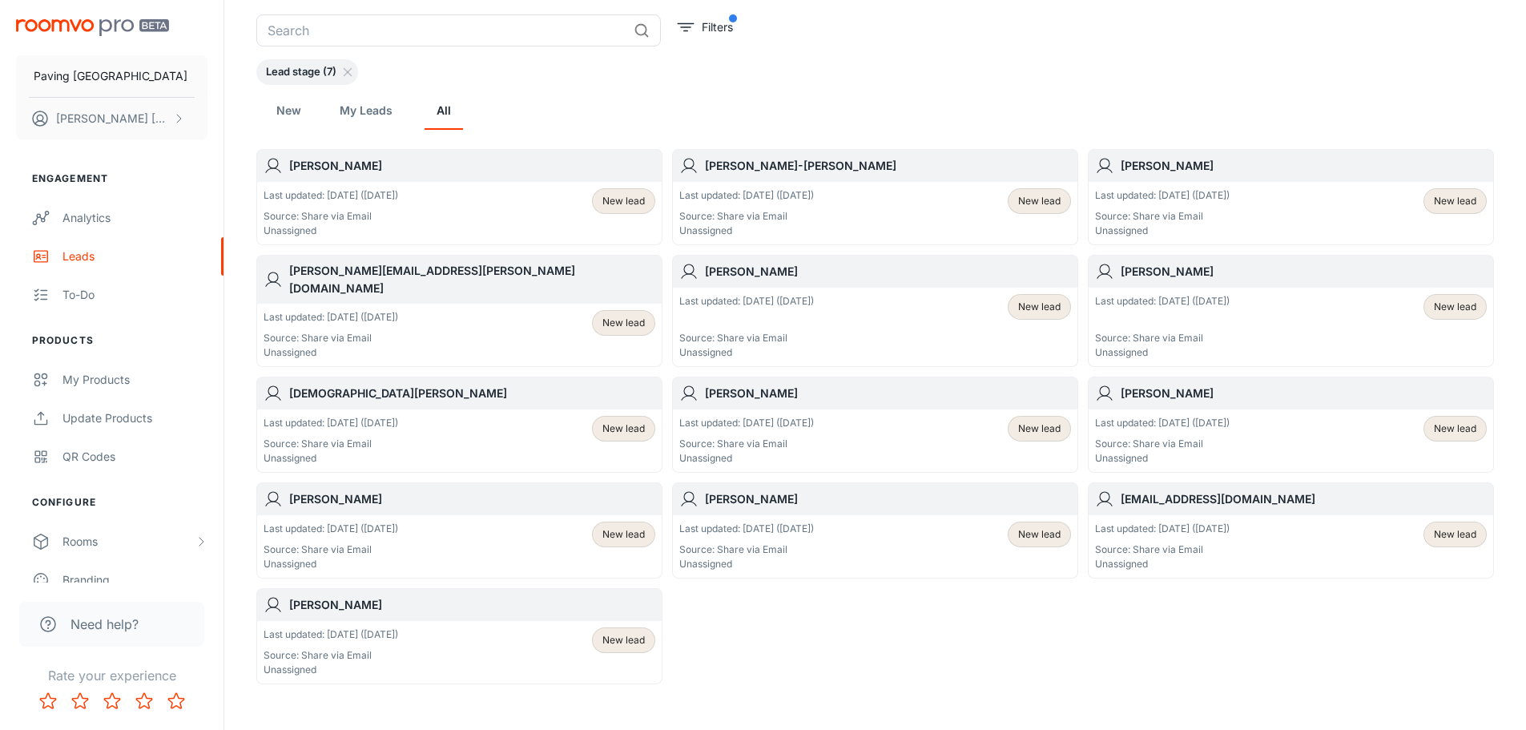
scroll to position [145, 0]
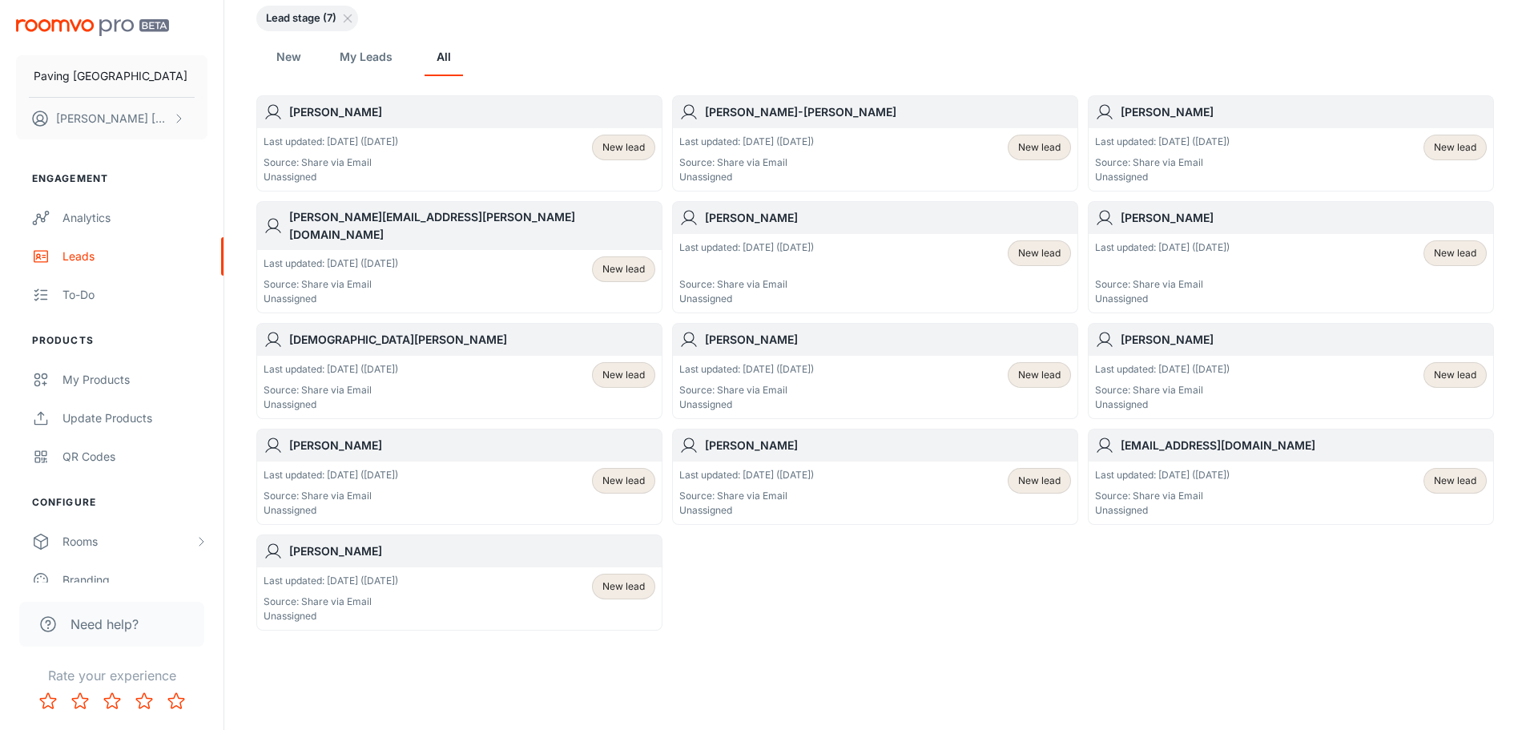
click at [1152, 250] on p "Last updated: [DATE] ([DATE])" at bounding box center [1162, 247] width 135 height 14
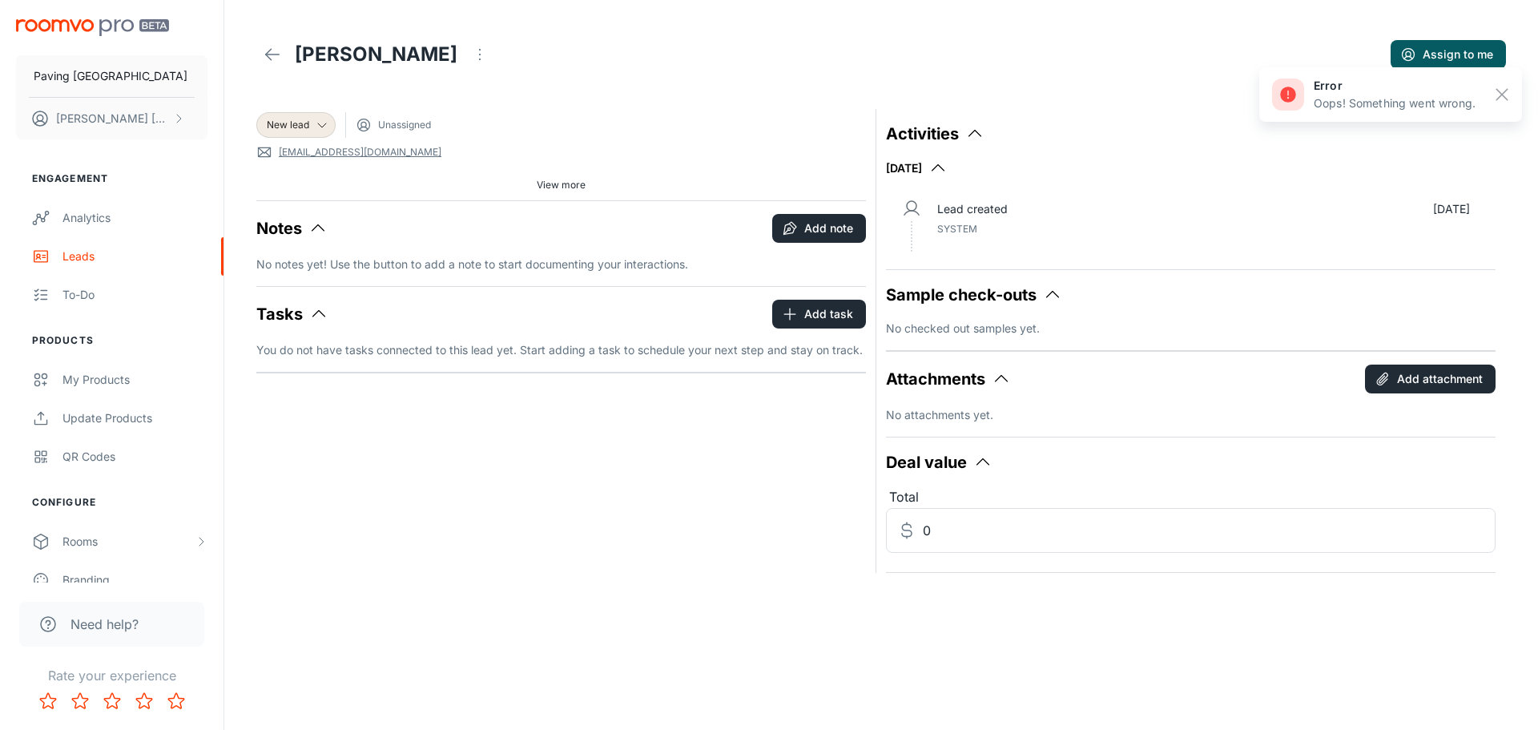
click at [1317, 103] on p "Oops! Something went wrong." at bounding box center [1395, 104] width 162 height 18
click at [1510, 95] on rect "button" at bounding box center [1501, 94] width 19 height 19
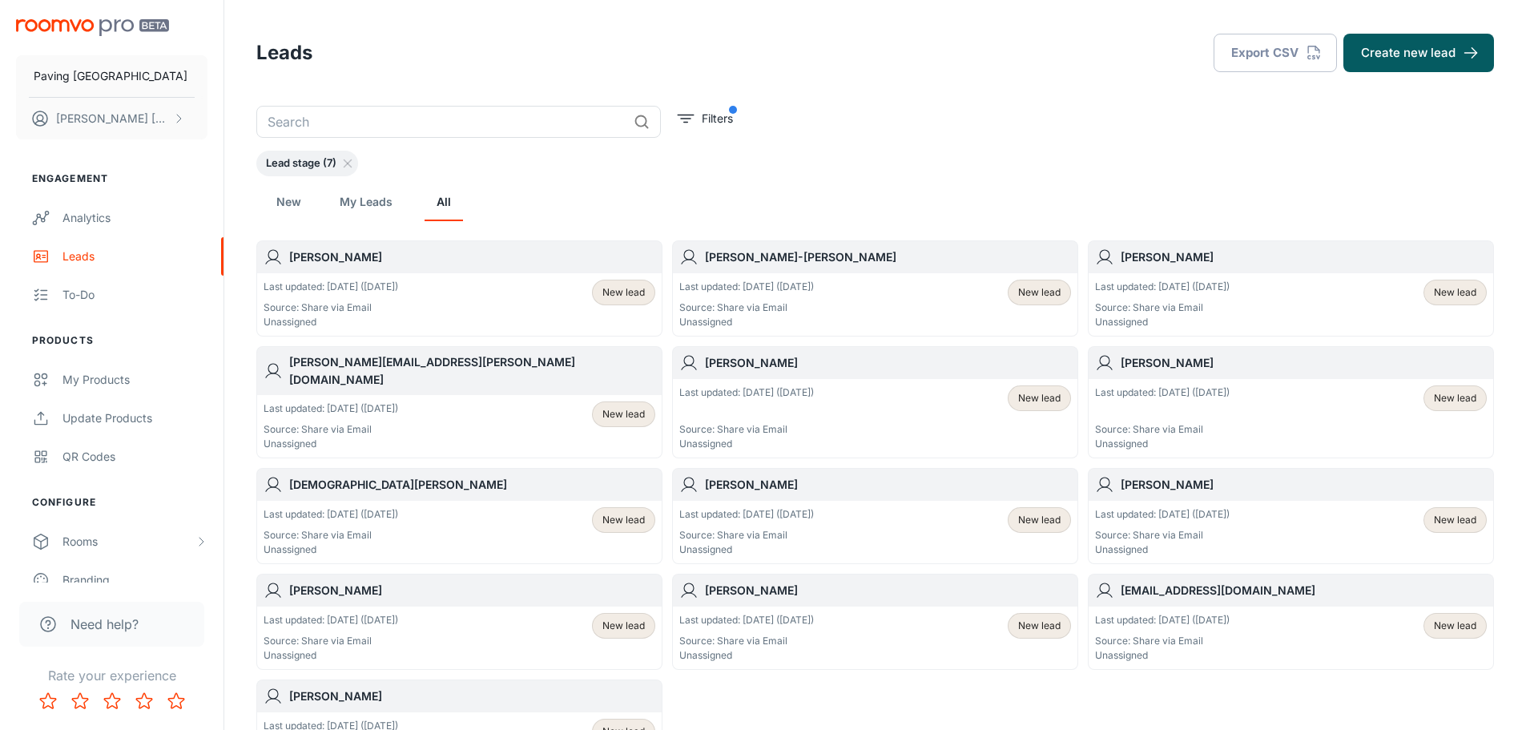
click at [324, 254] on h6 "[PERSON_NAME]" at bounding box center [472, 257] width 366 height 18
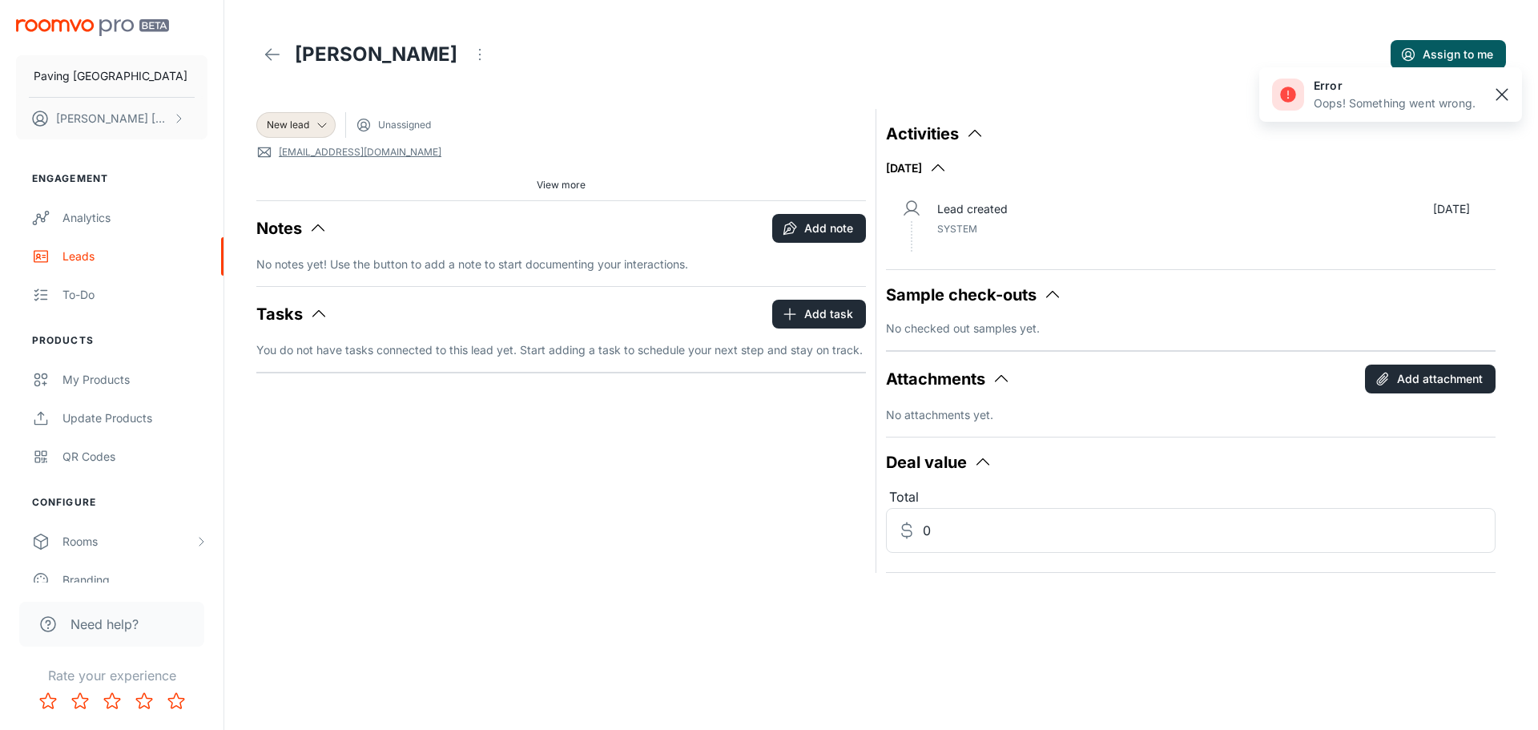
click at [1507, 87] on rect "button" at bounding box center [1501, 94] width 19 height 19
click at [1022, 37] on div "[PERSON_NAME] Assign to me" at bounding box center [881, 54] width 1250 height 45
